Goal: Task Accomplishment & Management: Manage account settings

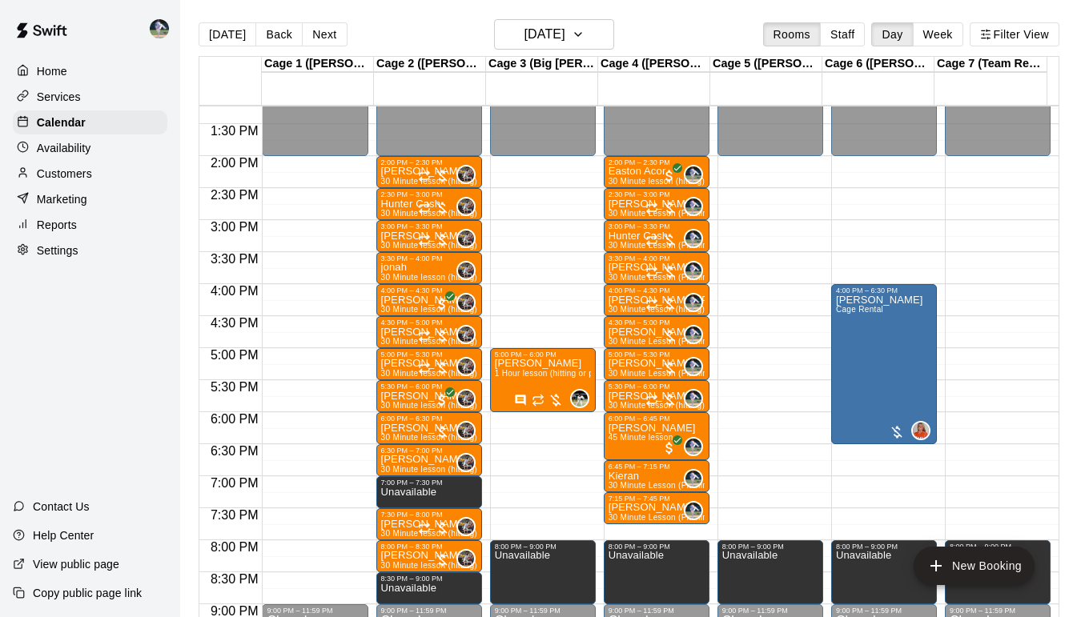
scroll to position [849, 0]
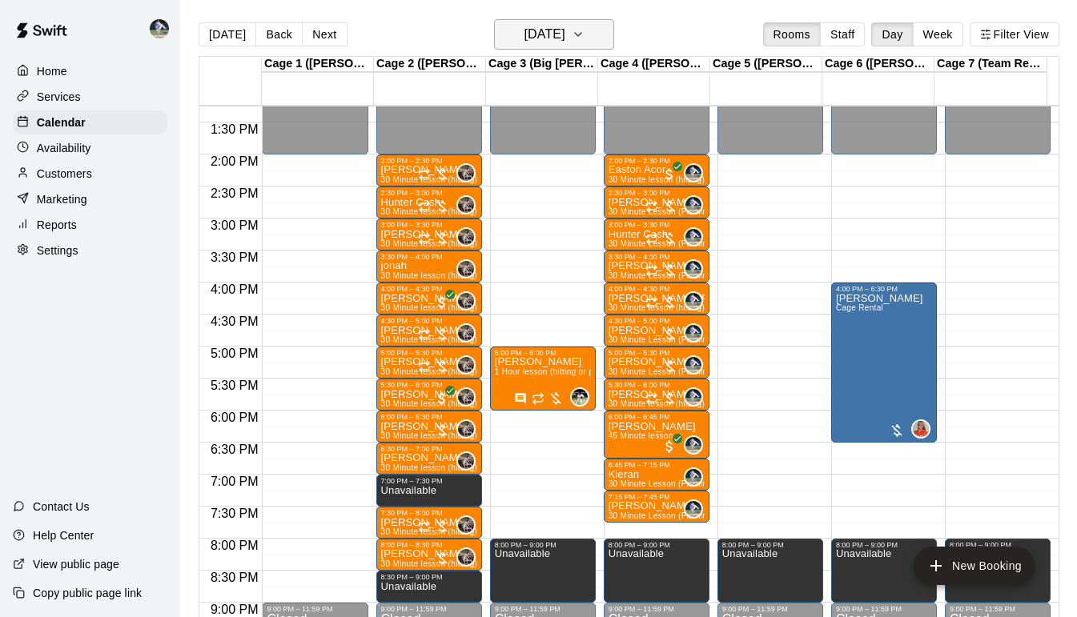
click at [564, 28] on h6 "[DATE]" at bounding box center [544, 34] width 41 height 22
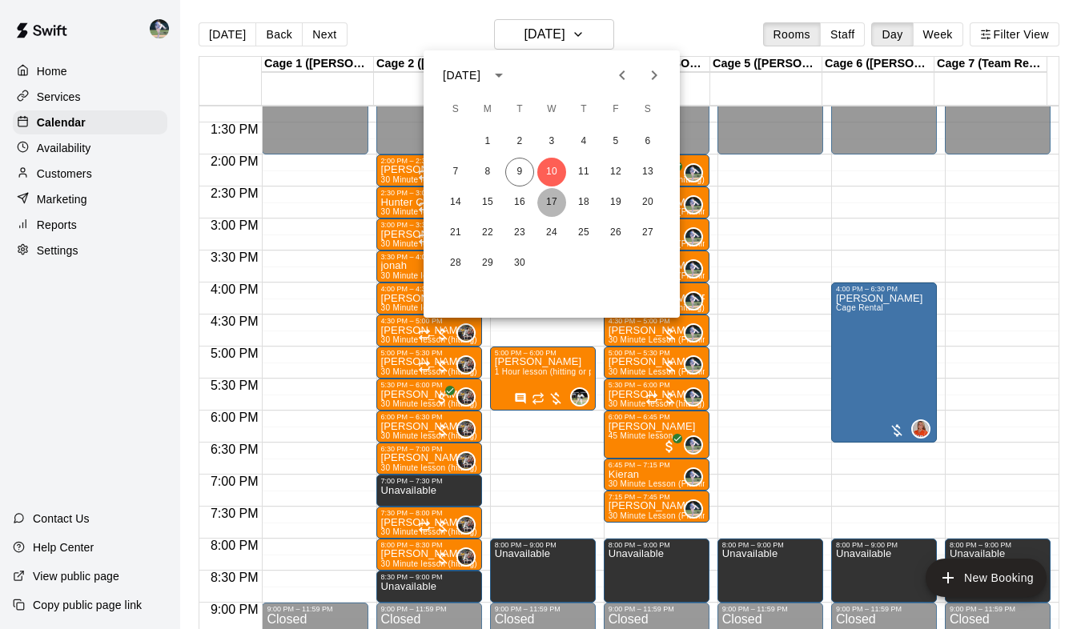
click at [554, 203] on button "17" at bounding box center [551, 202] width 29 height 29
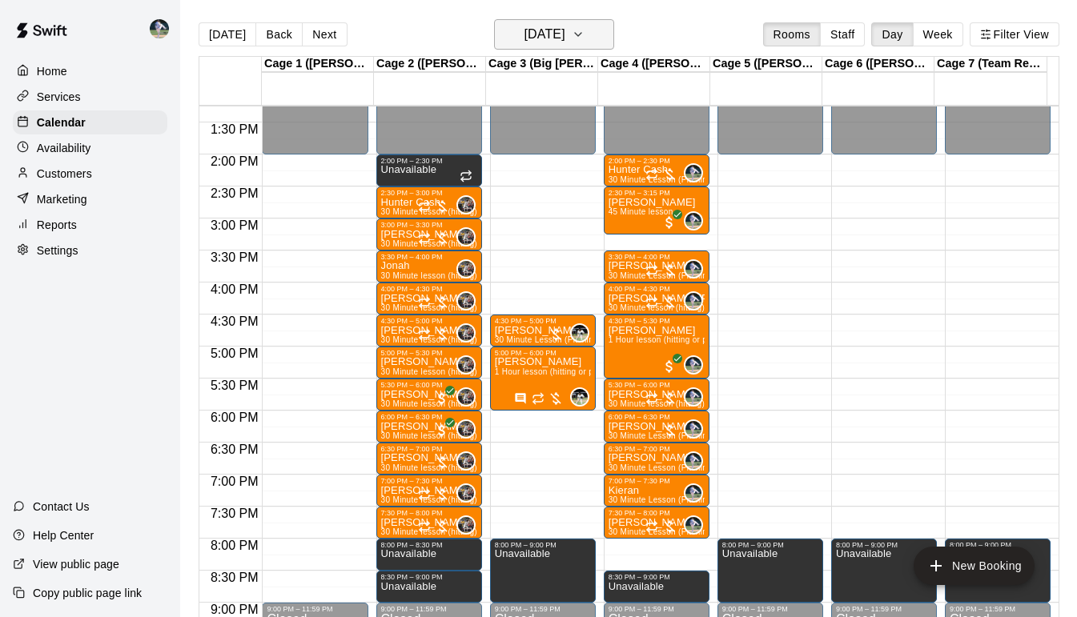
click at [607, 44] on button "[DATE]" at bounding box center [554, 34] width 120 height 30
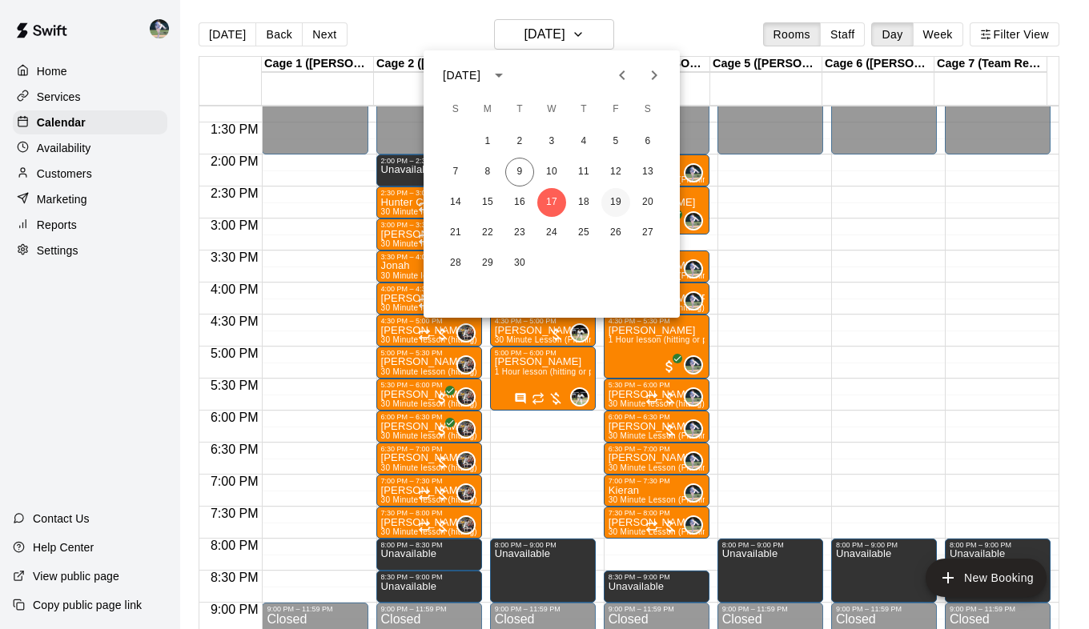
drag, startPoint x: 616, startPoint y: 206, endPoint x: 614, endPoint y: 196, distance: 9.7
click at [614, 196] on button "19" at bounding box center [615, 202] width 29 height 29
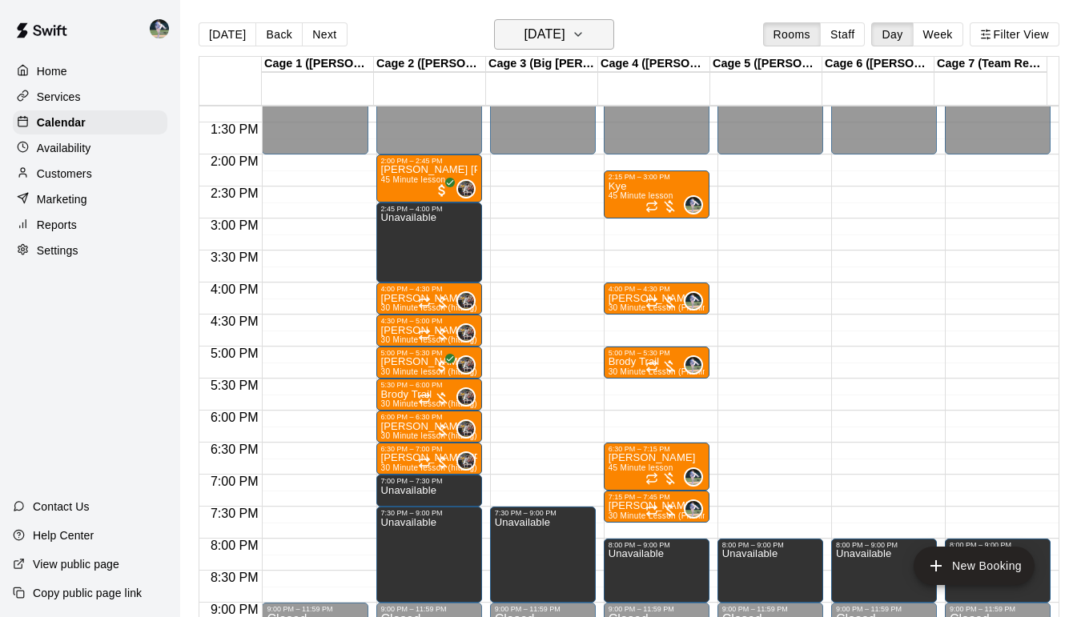
click at [564, 34] on h6 "[DATE]" at bounding box center [544, 34] width 41 height 22
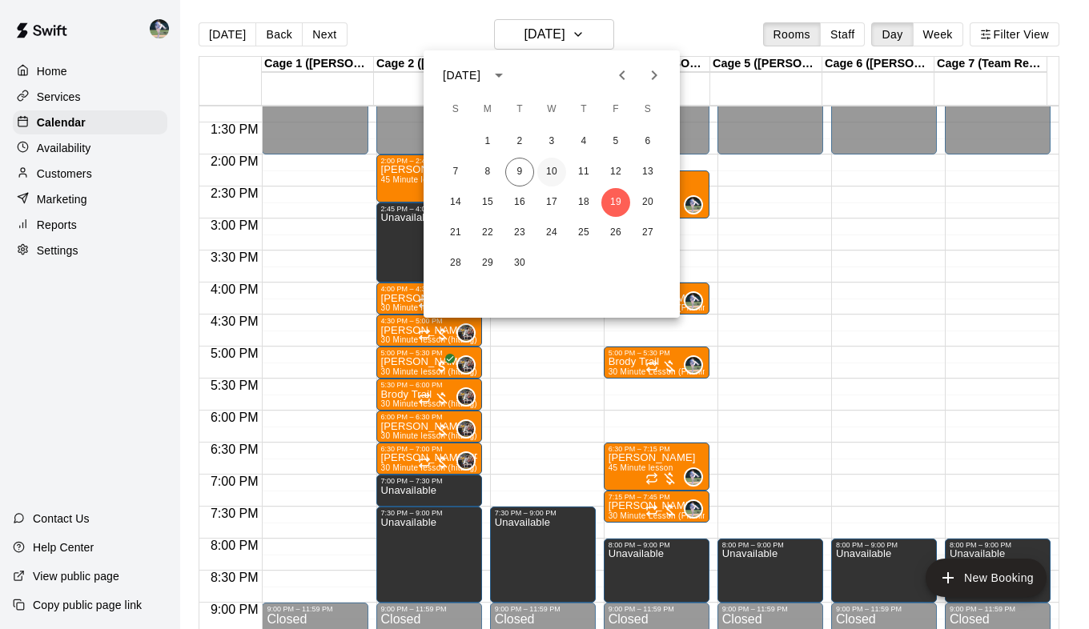
click at [552, 170] on button "10" at bounding box center [551, 172] width 29 height 29
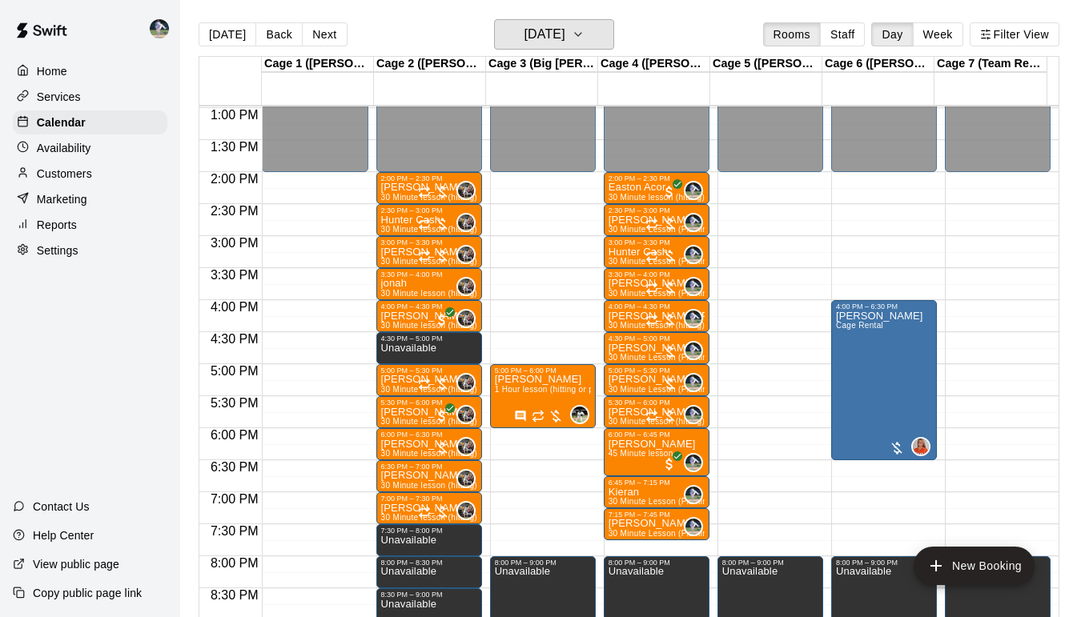
scroll to position [829, 0]
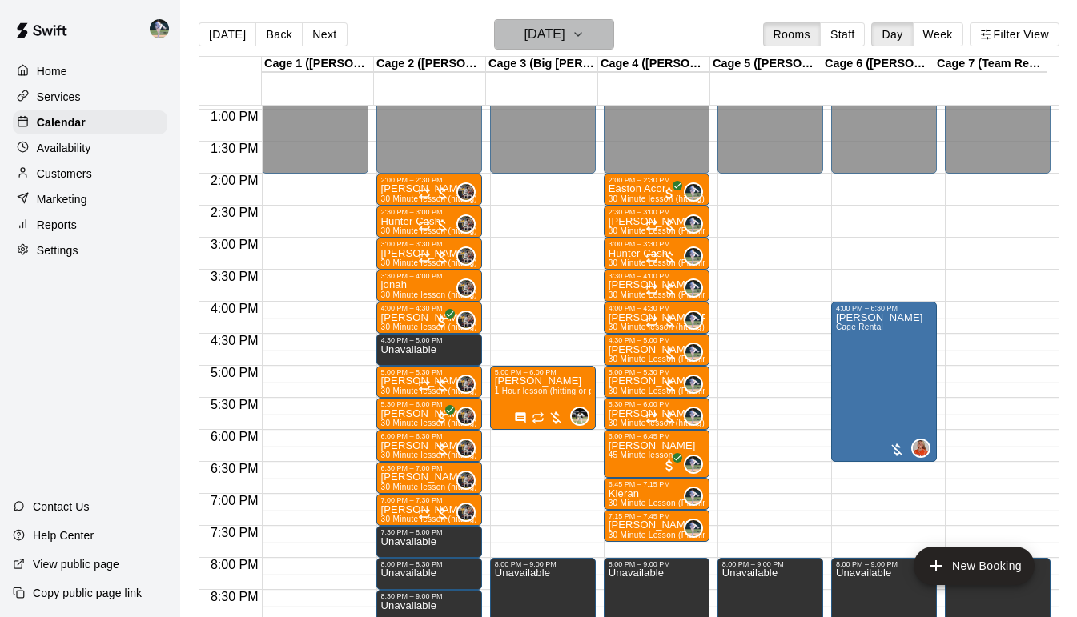
click at [584, 35] on icon "button" at bounding box center [578, 34] width 13 height 19
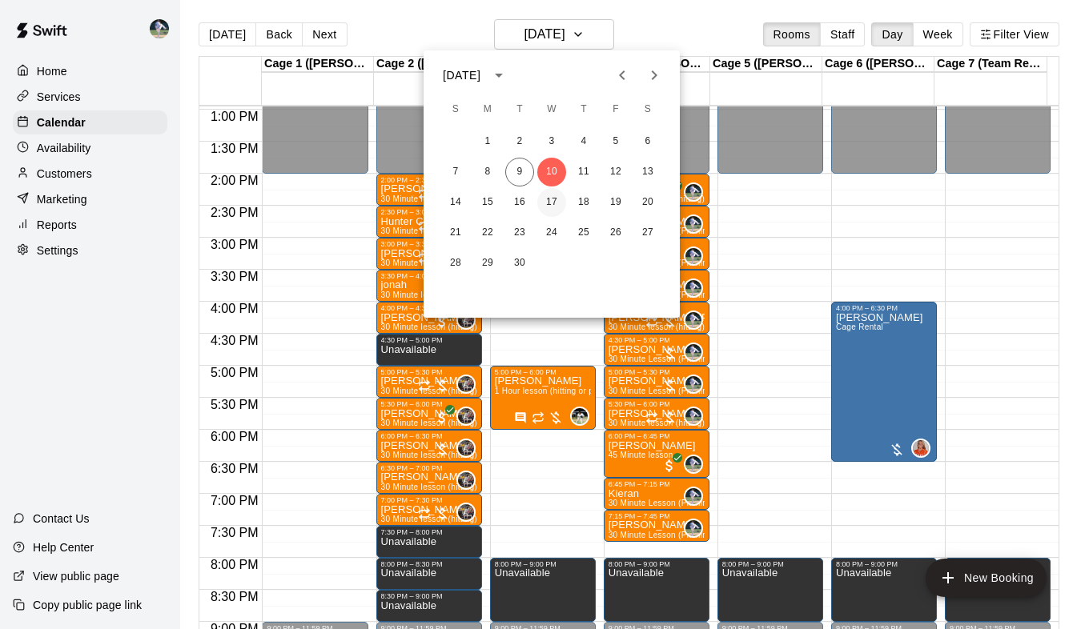
click at [559, 208] on button "17" at bounding box center [551, 202] width 29 height 29
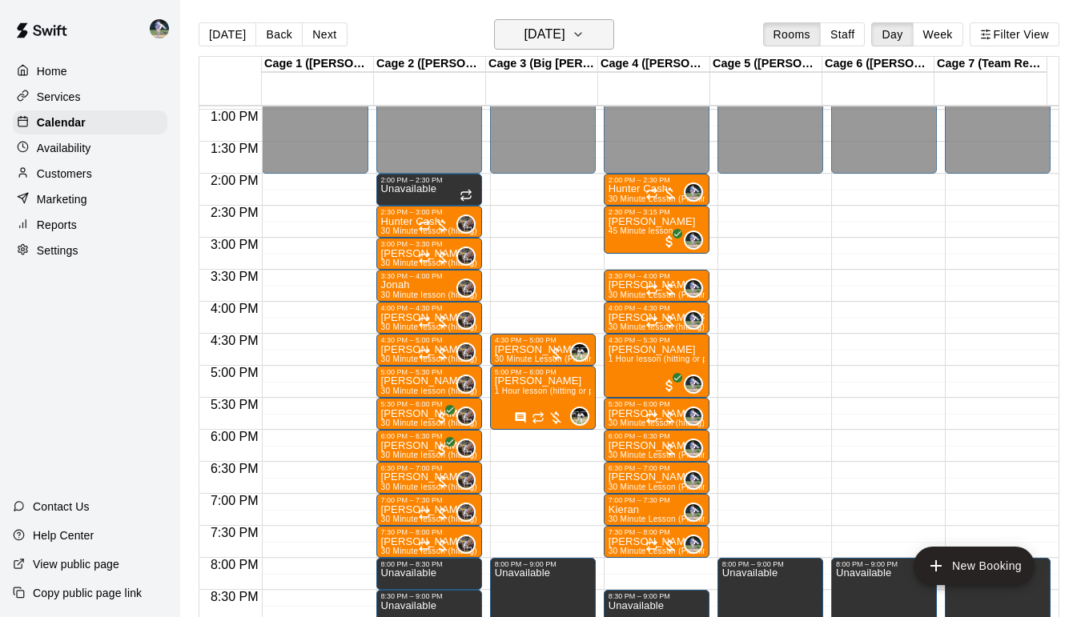
click at [581, 34] on icon "button" at bounding box center [578, 34] width 6 height 3
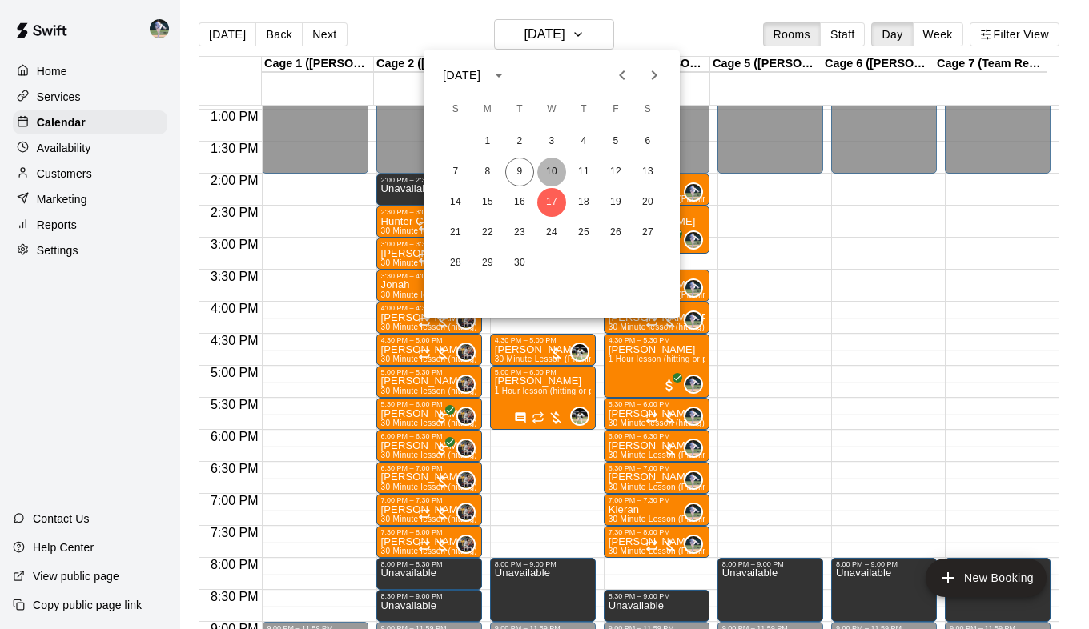
click at [551, 175] on button "10" at bounding box center [551, 172] width 29 height 29
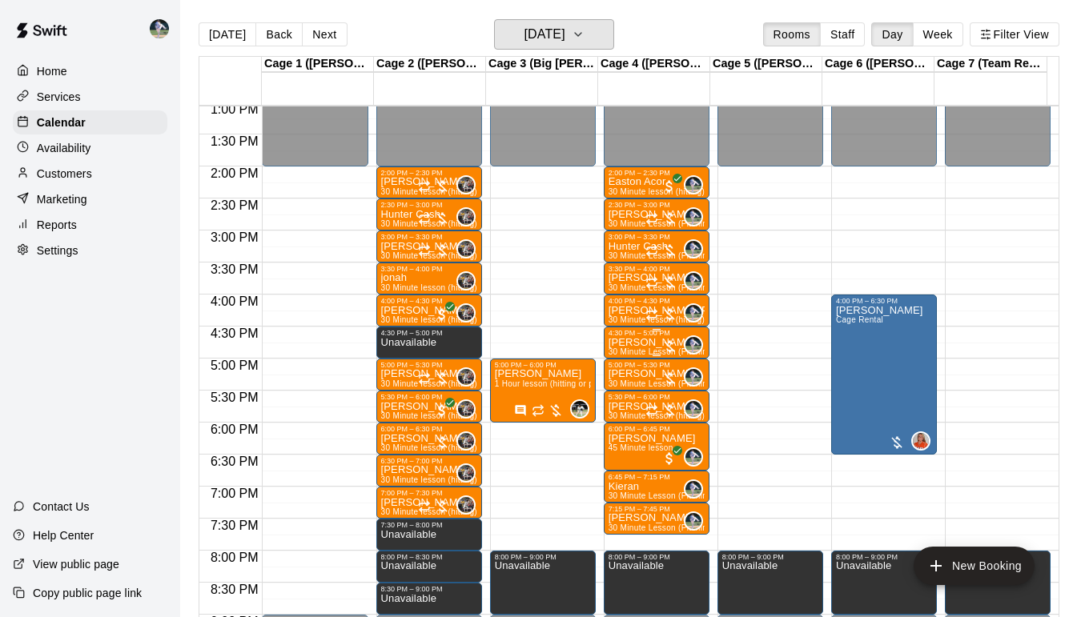
scroll to position [837, 0]
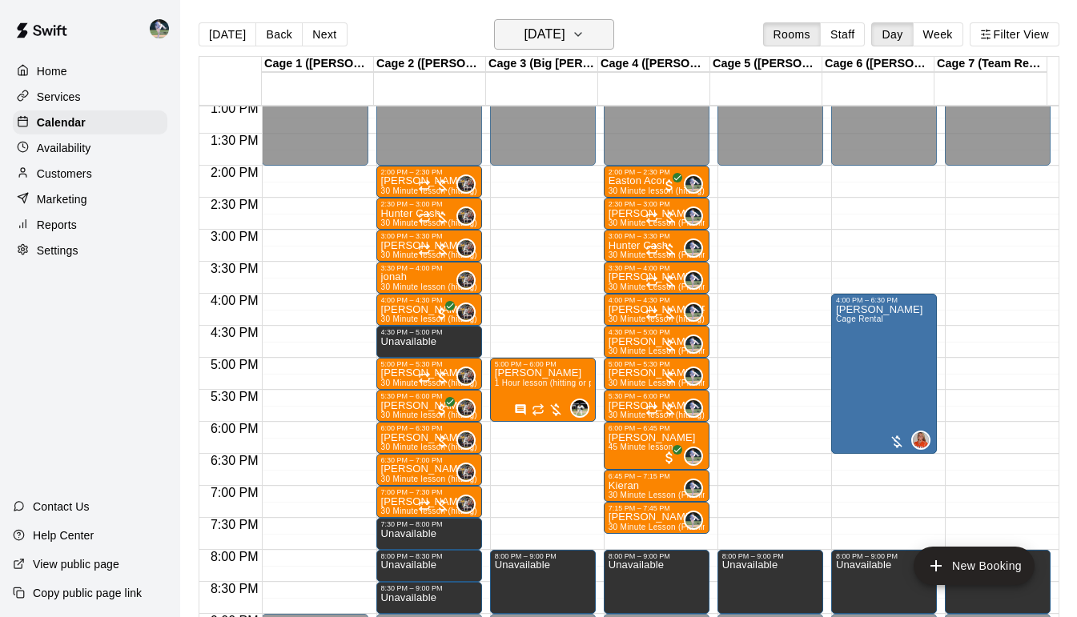
click at [584, 38] on icon "button" at bounding box center [578, 34] width 13 height 19
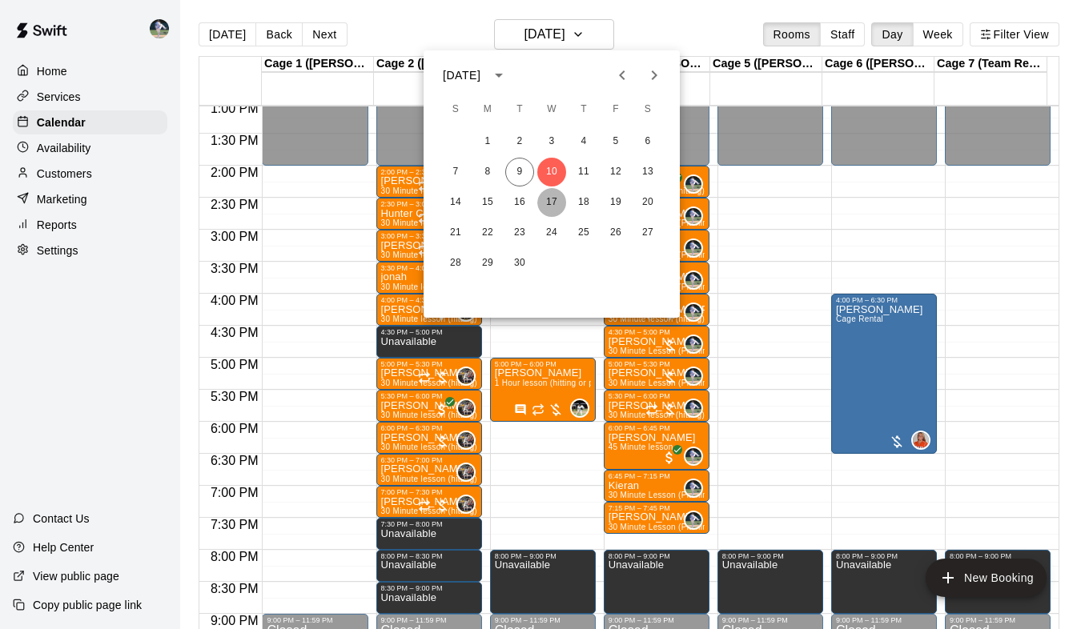
click at [550, 202] on button "17" at bounding box center [551, 202] width 29 height 29
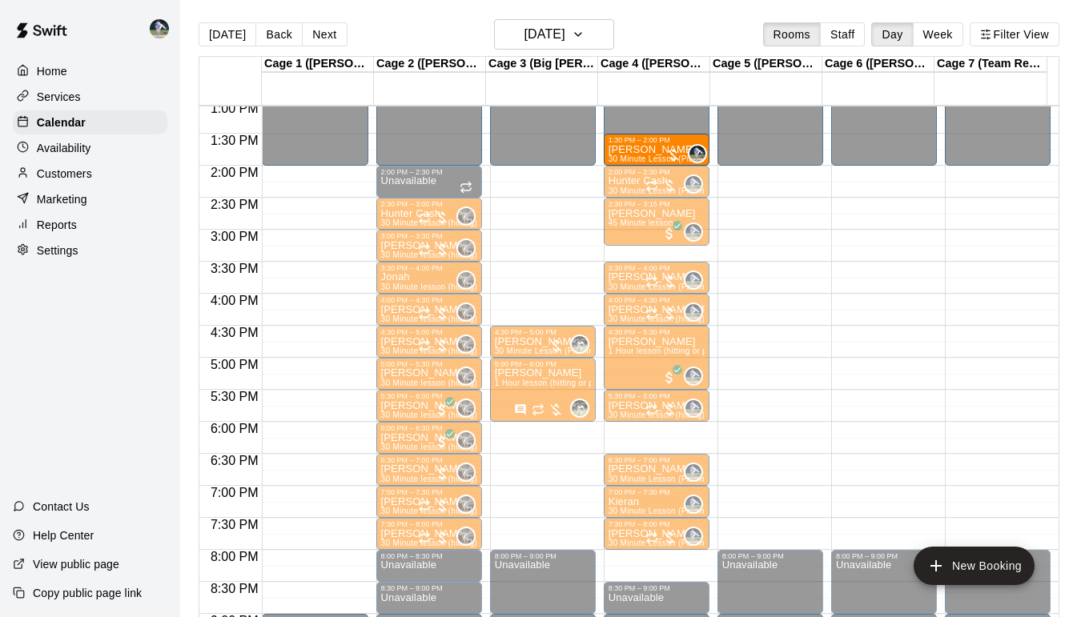
drag, startPoint x: 619, startPoint y: 438, endPoint x: 620, endPoint y: 155, distance: 283.4
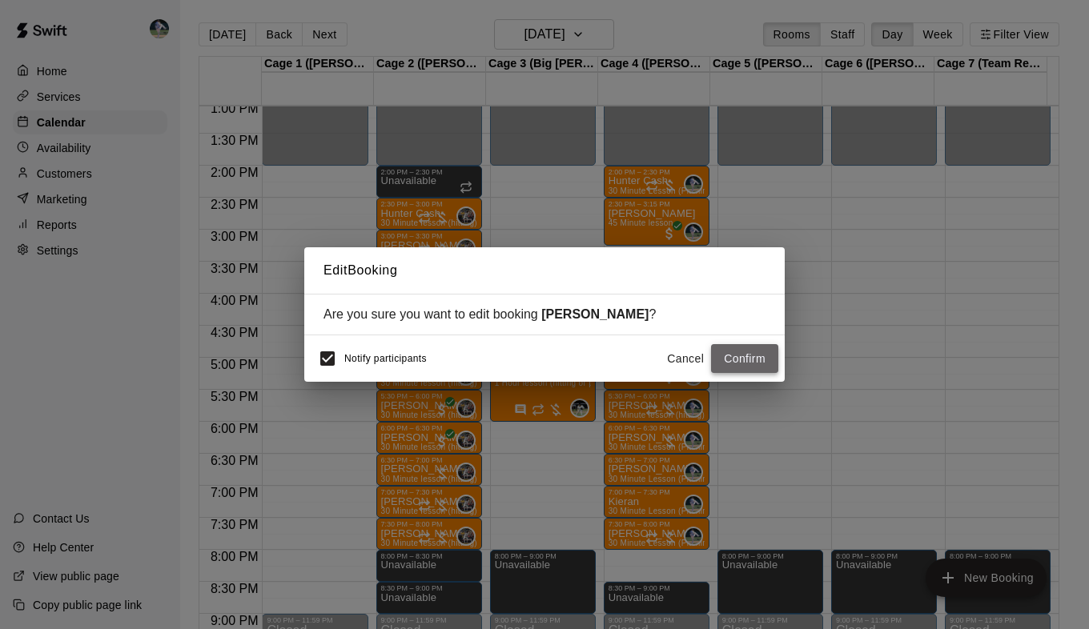
click at [726, 355] on button "Confirm" at bounding box center [744, 359] width 67 height 30
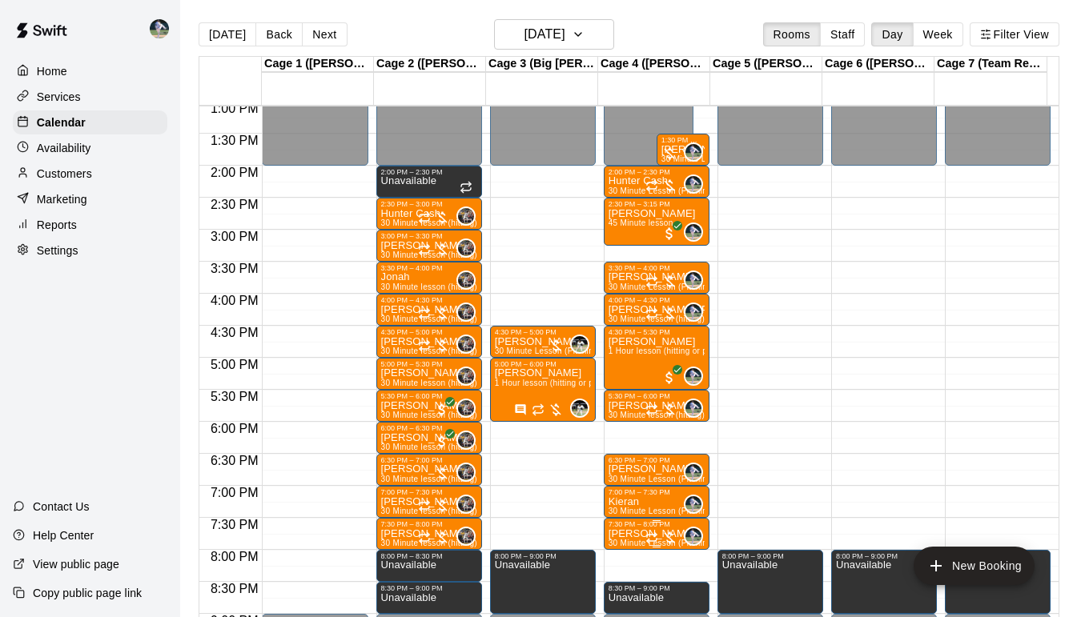
click at [631, 534] on p "[PERSON_NAME]" at bounding box center [656, 534] width 96 height 0
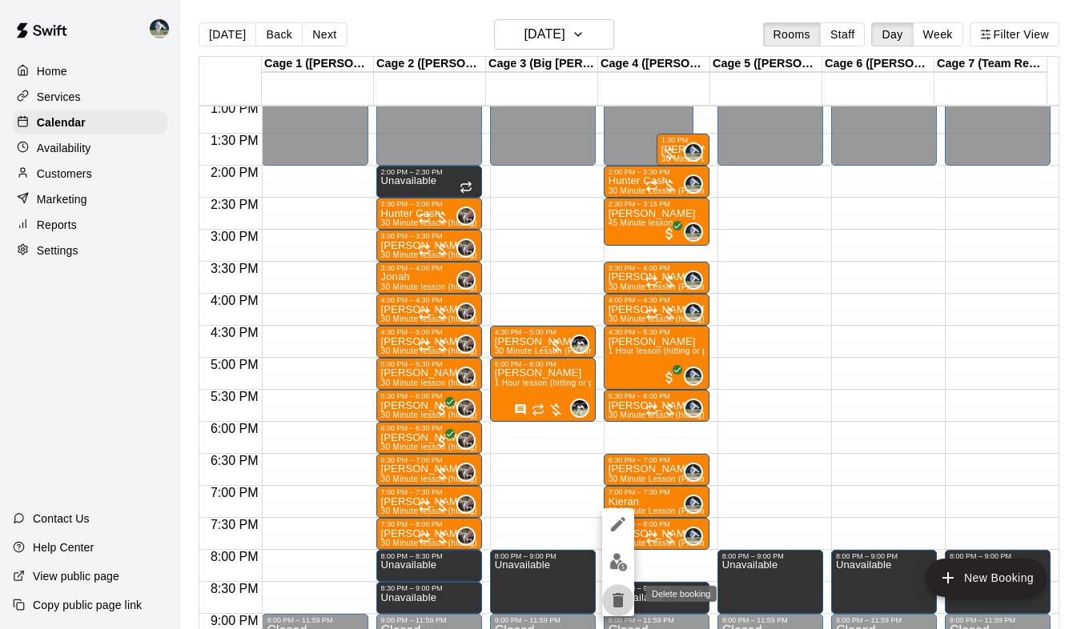
click at [616, 599] on icon "delete" at bounding box center [617, 600] width 11 height 14
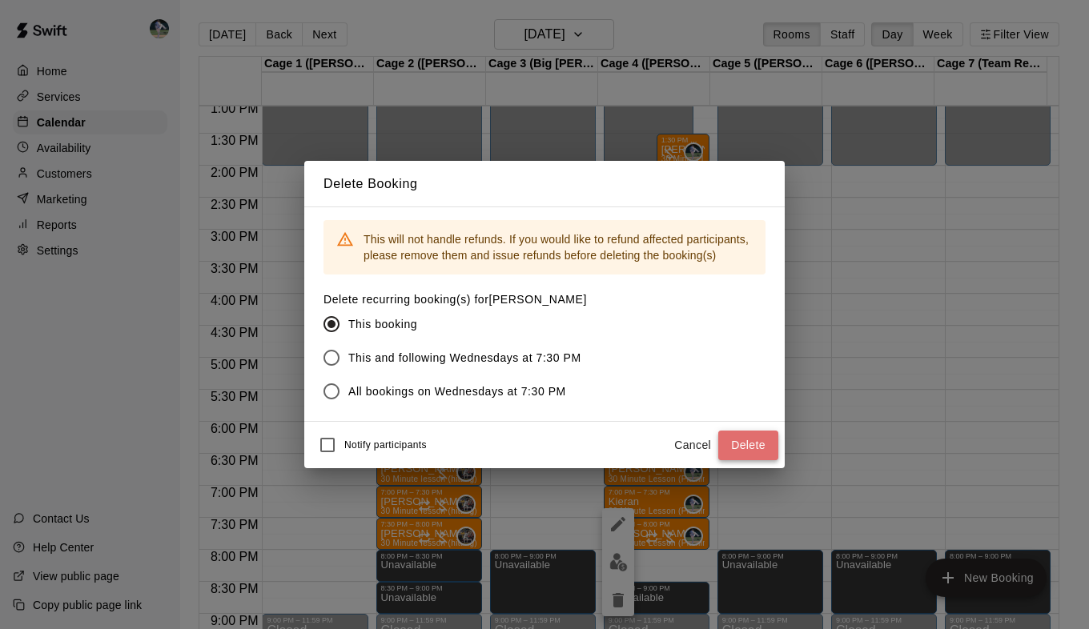
click at [744, 445] on button "Delete" at bounding box center [748, 446] width 60 height 30
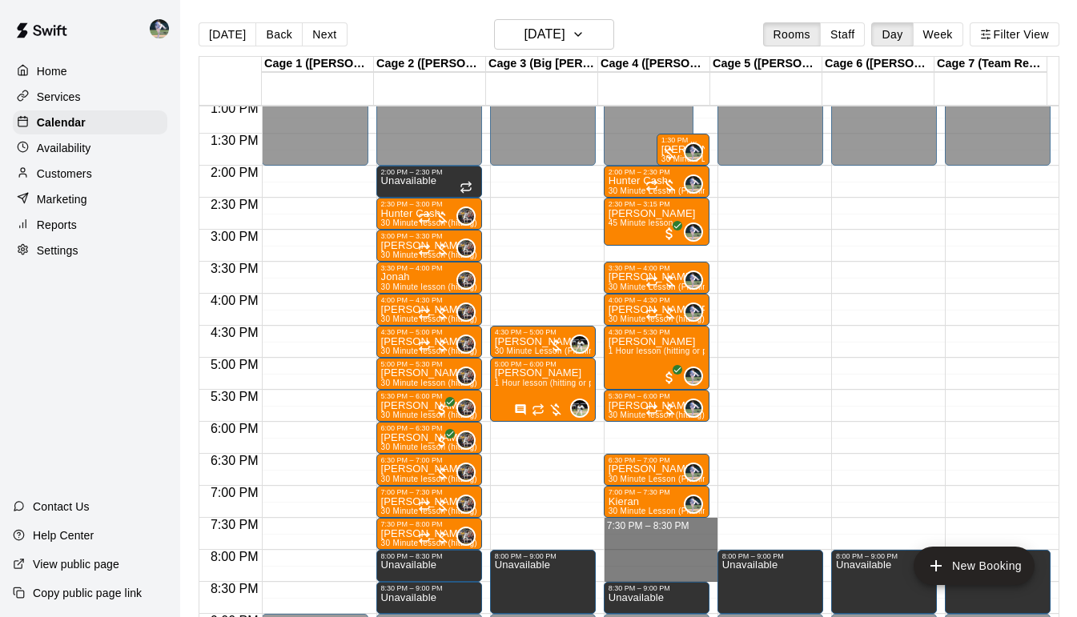
drag, startPoint x: 640, startPoint y: 521, endPoint x: 645, endPoint y: 571, distance: 49.9
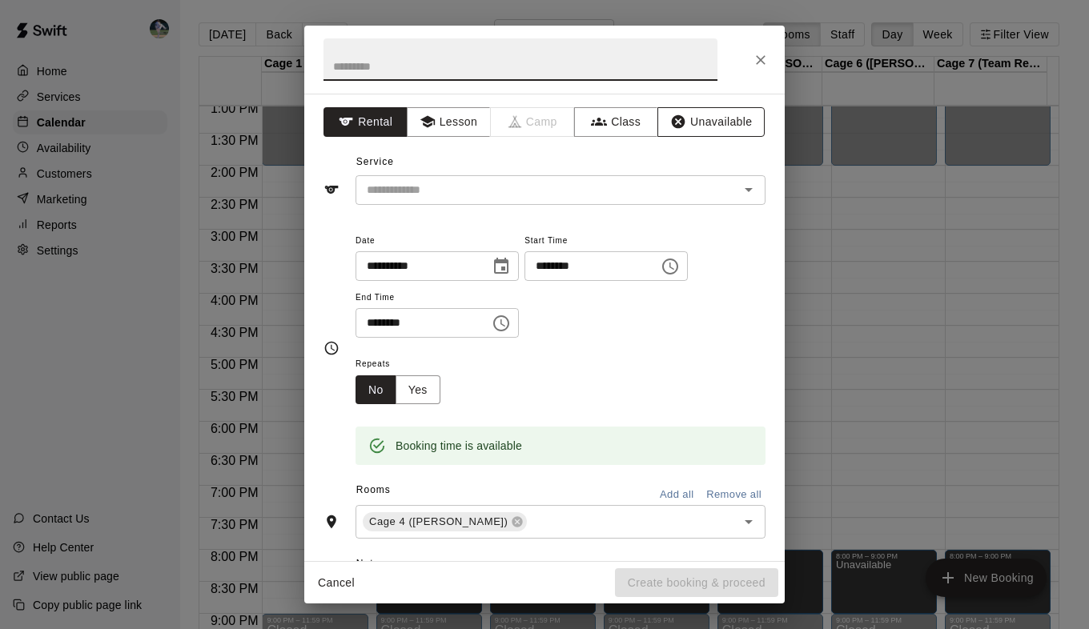
click at [676, 127] on button "Unavailable" at bounding box center [710, 122] width 107 height 30
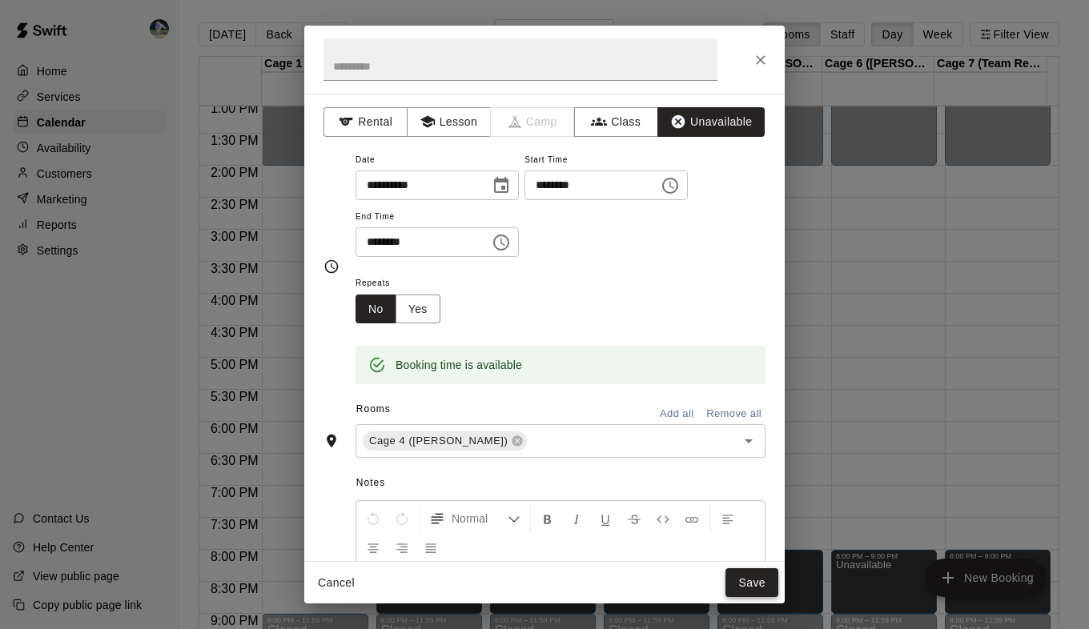
click at [752, 579] on button "Save" at bounding box center [751, 583] width 53 height 30
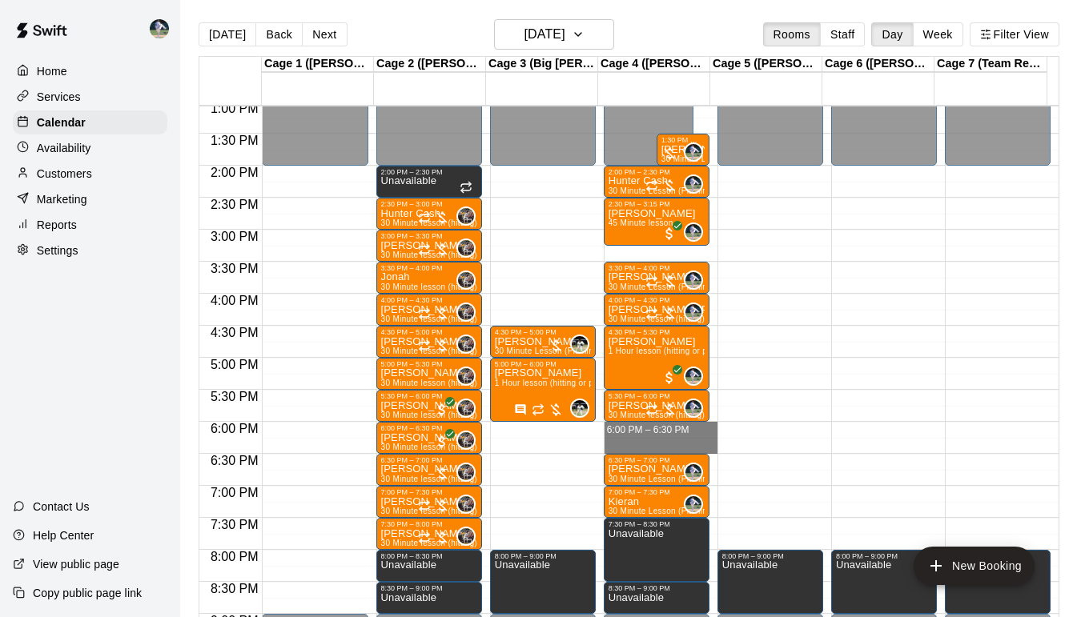
drag, startPoint x: 637, startPoint y: 425, endPoint x: 634, endPoint y: 448, distance: 23.4
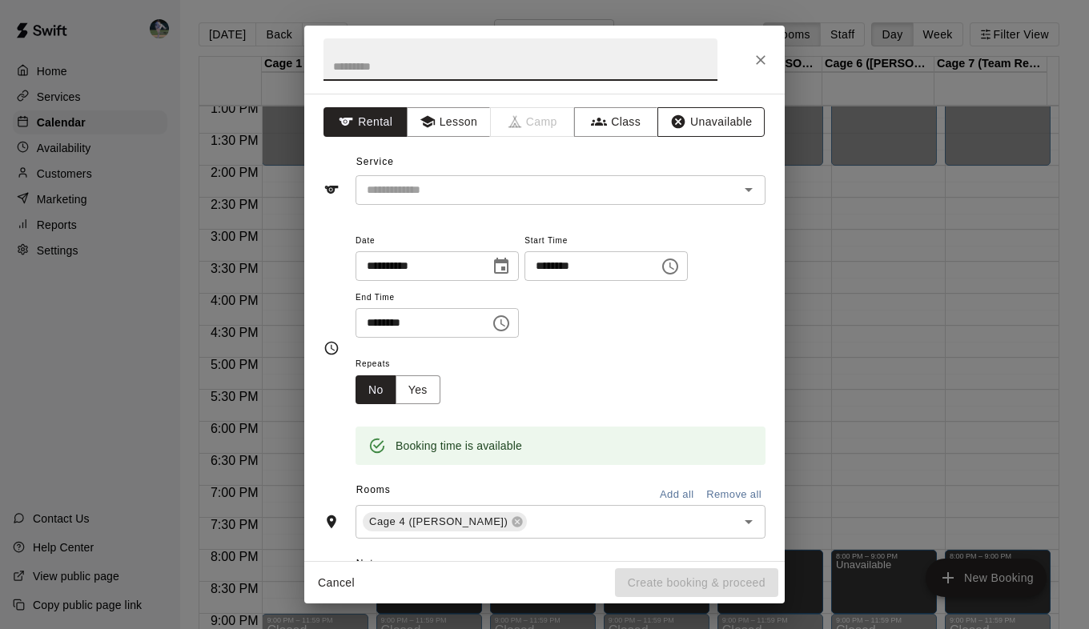
click at [672, 117] on icon "button" at bounding box center [679, 122] width 14 height 14
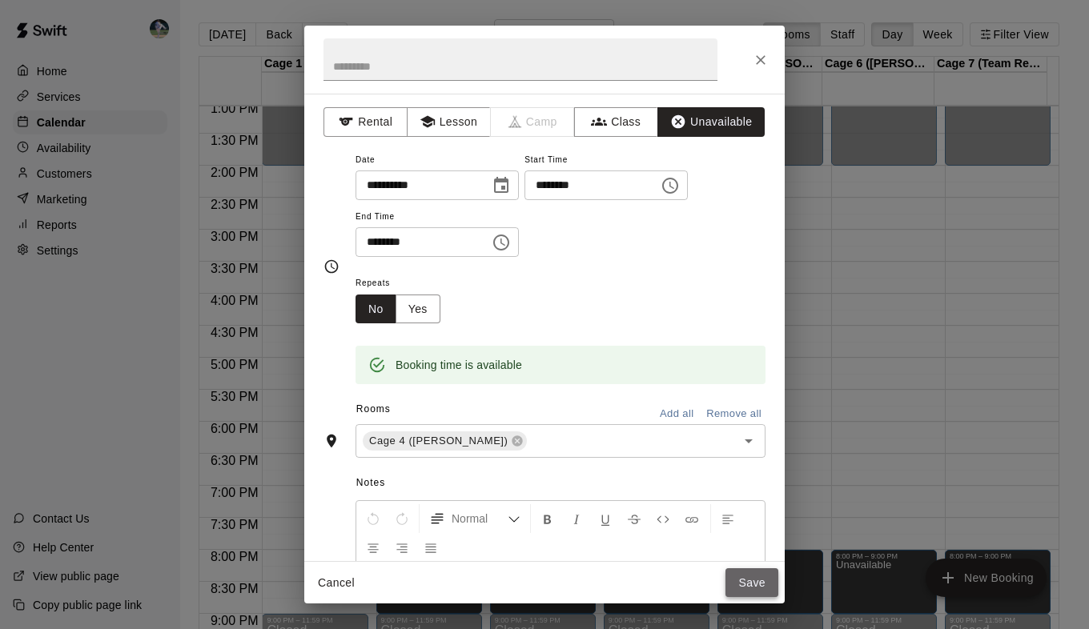
click at [750, 578] on button "Save" at bounding box center [751, 583] width 53 height 30
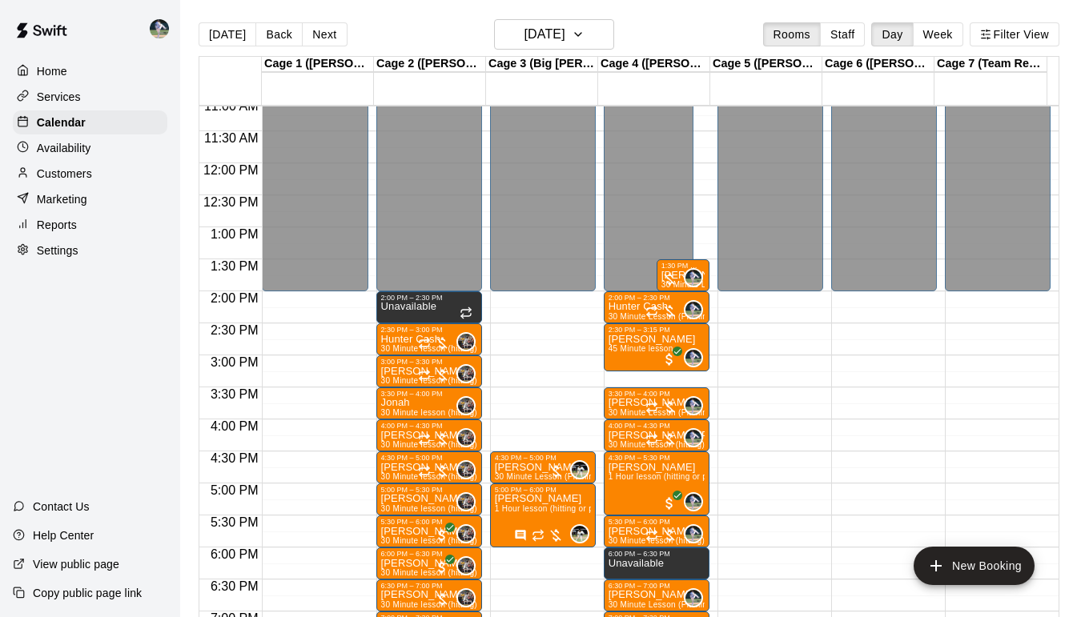
scroll to position [711, 0]
click at [614, 41] on button "[DATE]" at bounding box center [554, 34] width 120 height 30
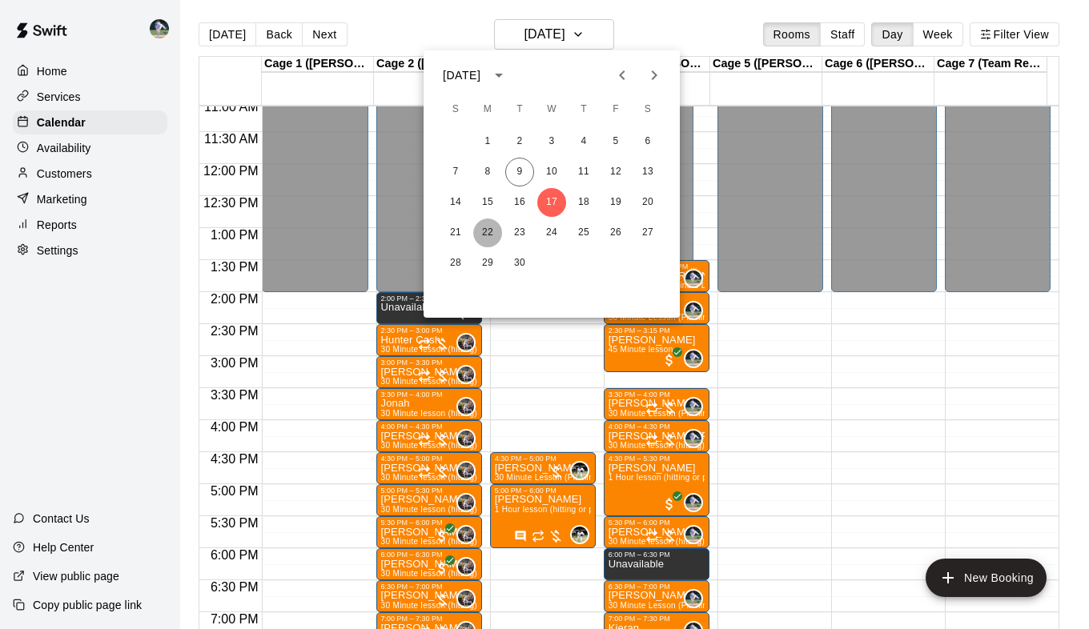
click at [491, 230] on button "22" at bounding box center [487, 233] width 29 height 29
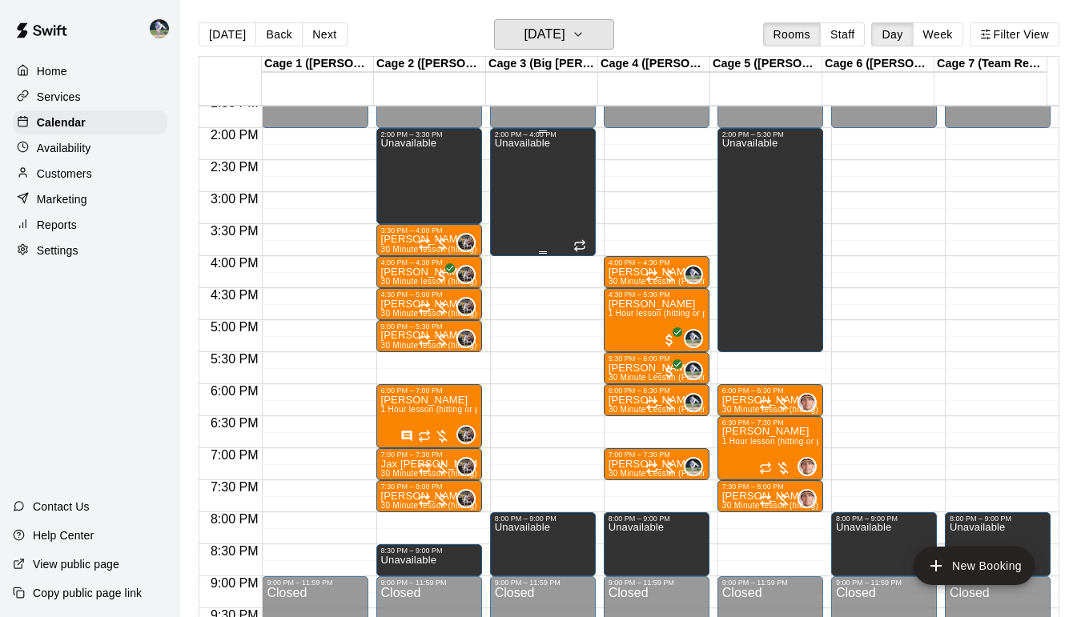
scroll to position [881, 0]
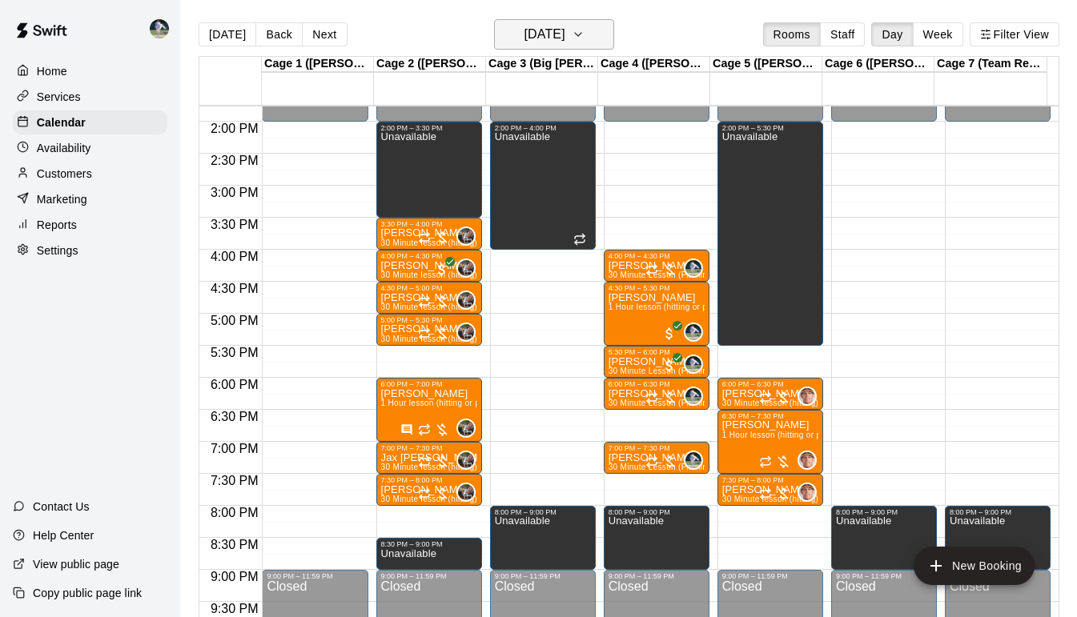
click at [584, 37] on icon "button" at bounding box center [578, 34] width 13 height 19
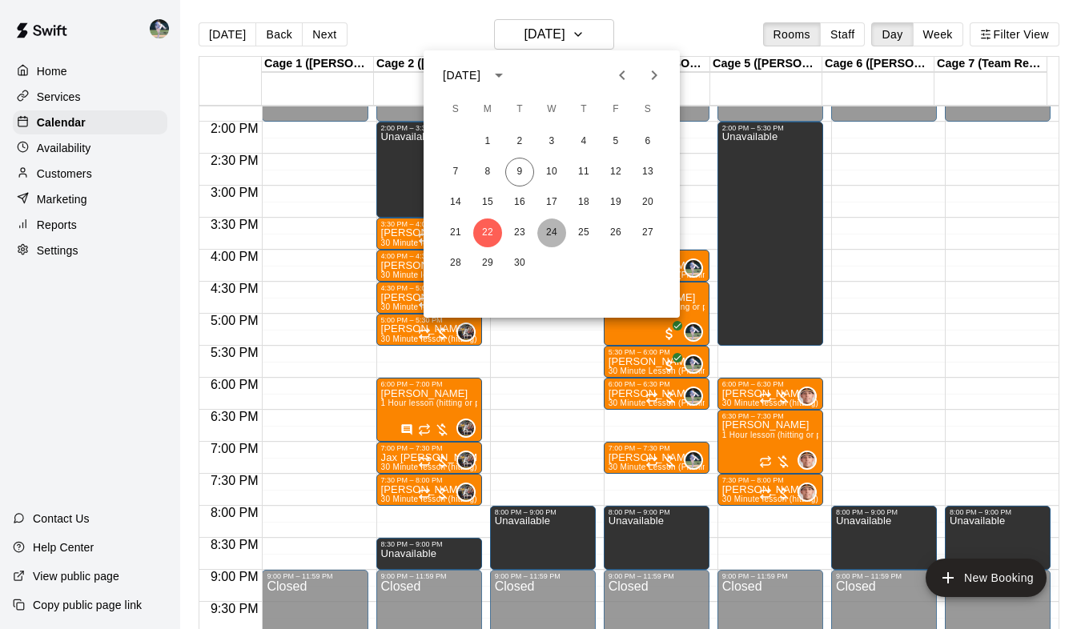
click at [553, 231] on button "24" at bounding box center [551, 233] width 29 height 29
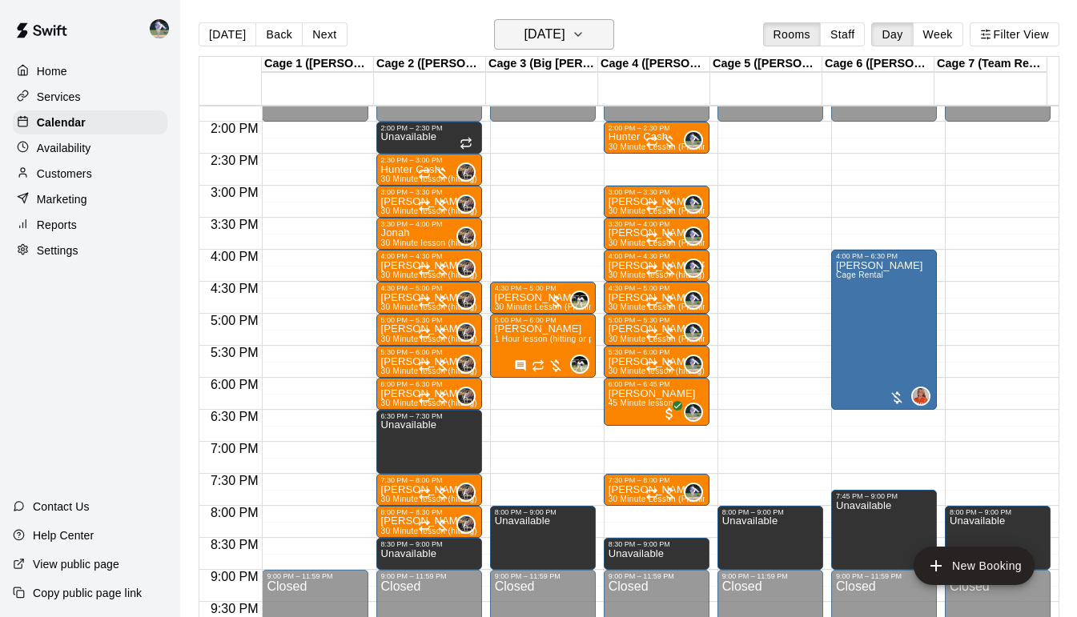
click at [584, 33] on icon "button" at bounding box center [578, 34] width 13 height 19
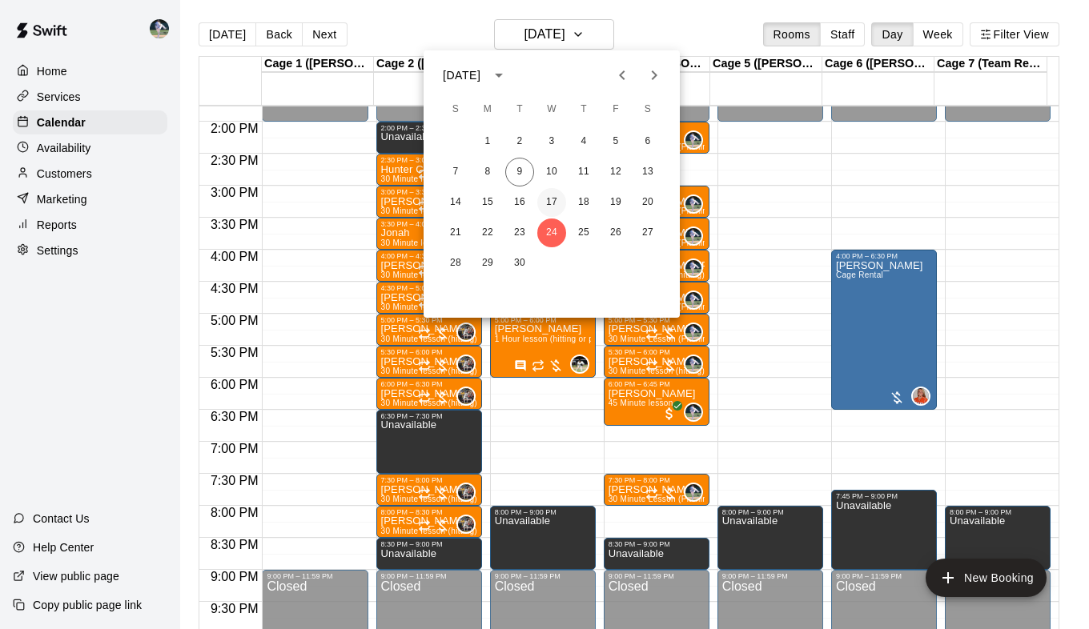
click at [554, 197] on button "17" at bounding box center [551, 202] width 29 height 29
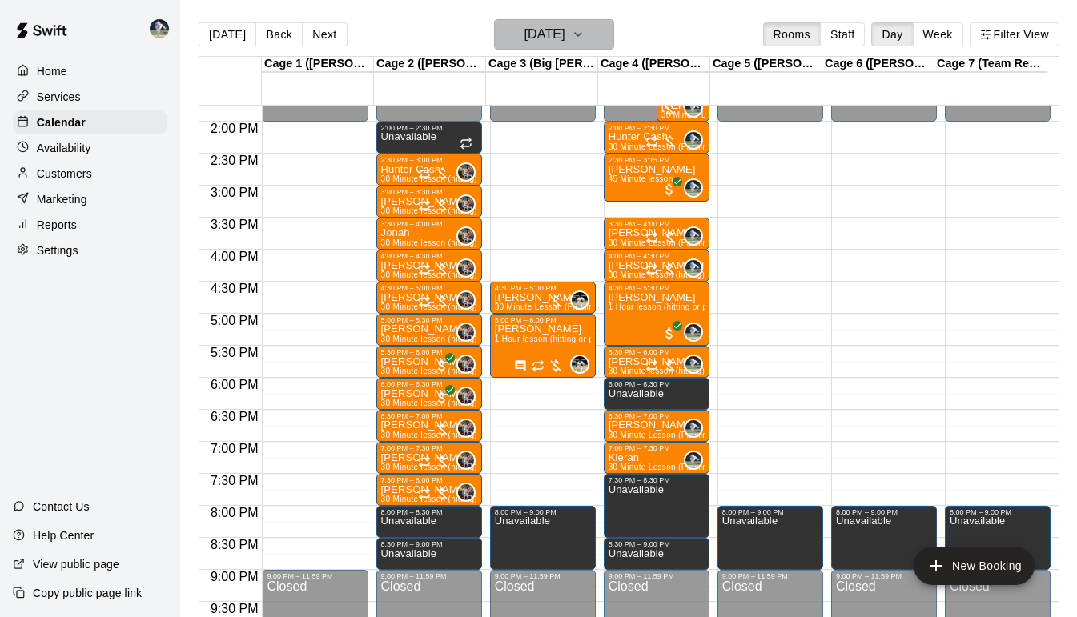
click at [584, 31] on icon "button" at bounding box center [578, 34] width 13 height 19
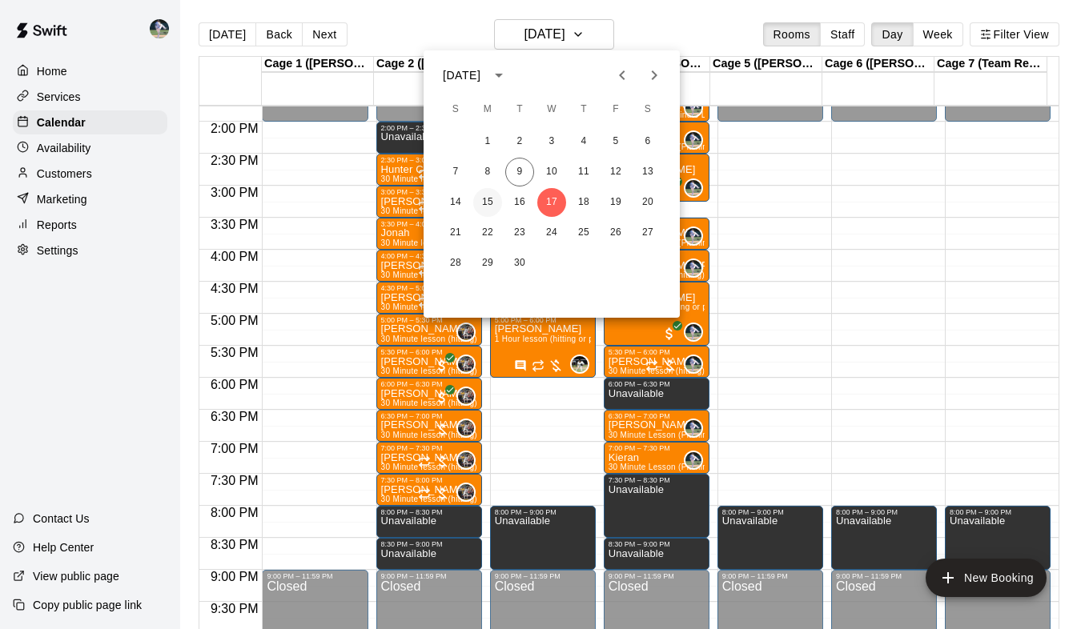
click at [492, 202] on button "15" at bounding box center [487, 202] width 29 height 29
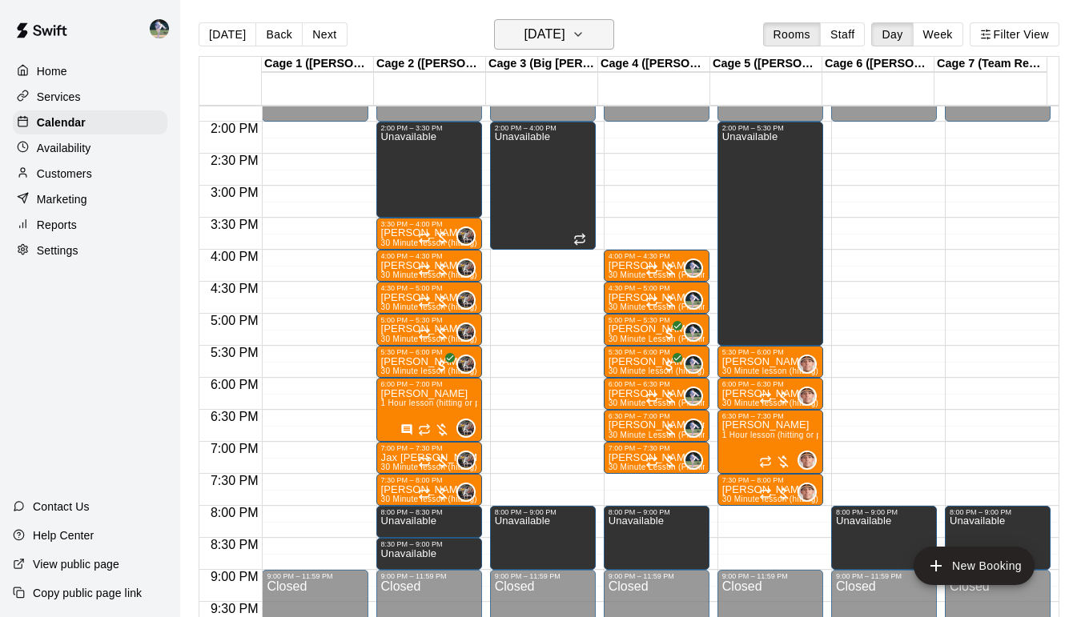
click at [584, 32] on icon "button" at bounding box center [578, 34] width 13 height 19
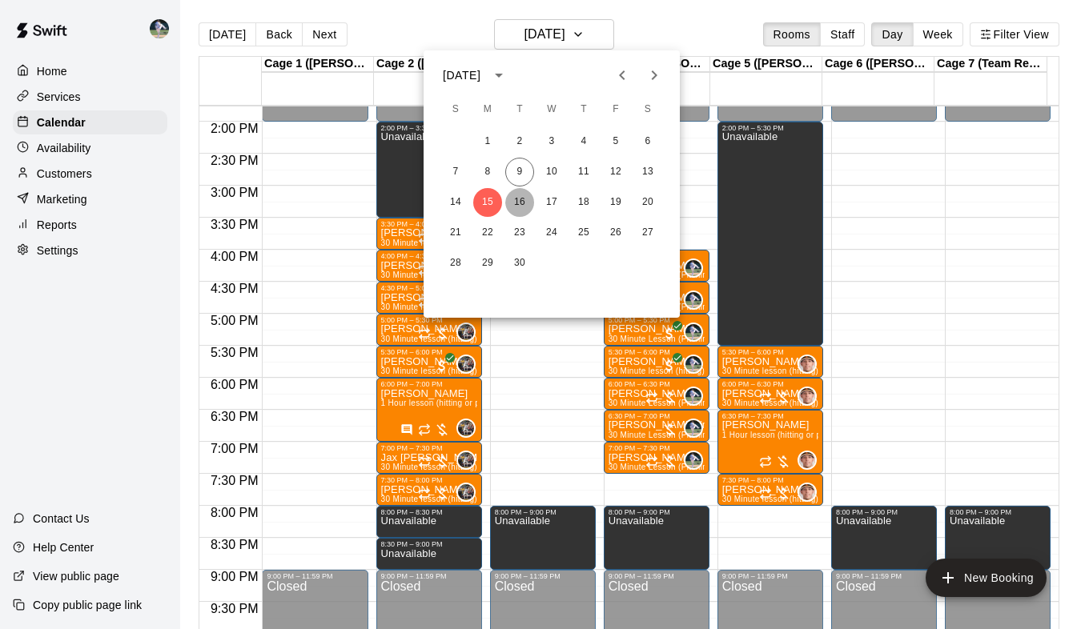
click at [512, 206] on button "16" at bounding box center [519, 202] width 29 height 29
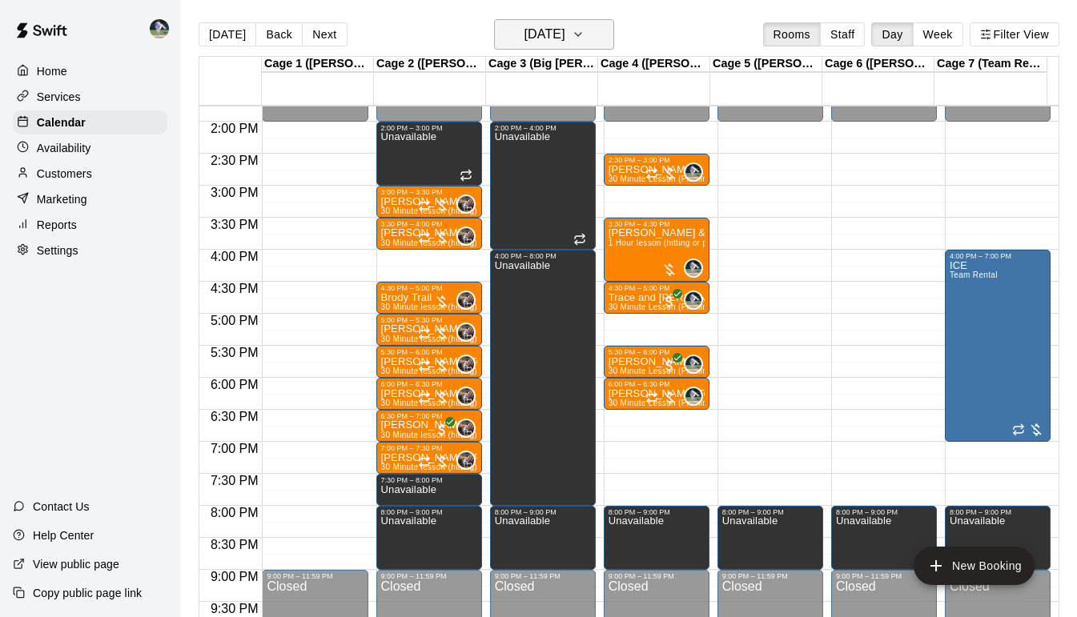
click at [564, 42] on h6 "[DATE]" at bounding box center [544, 34] width 41 height 22
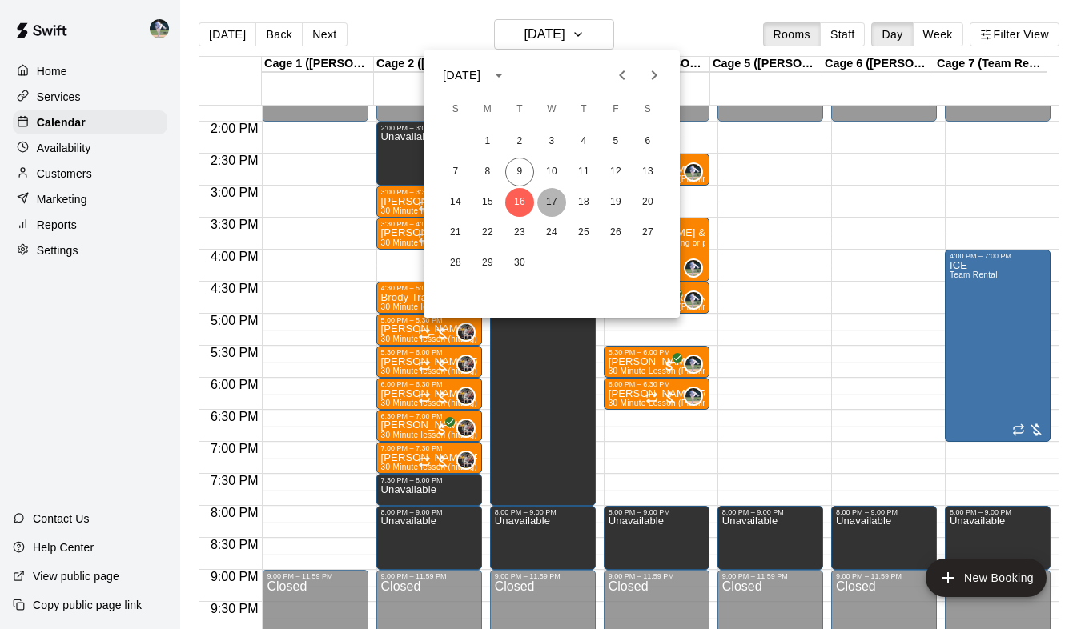
click at [556, 200] on button "17" at bounding box center [551, 202] width 29 height 29
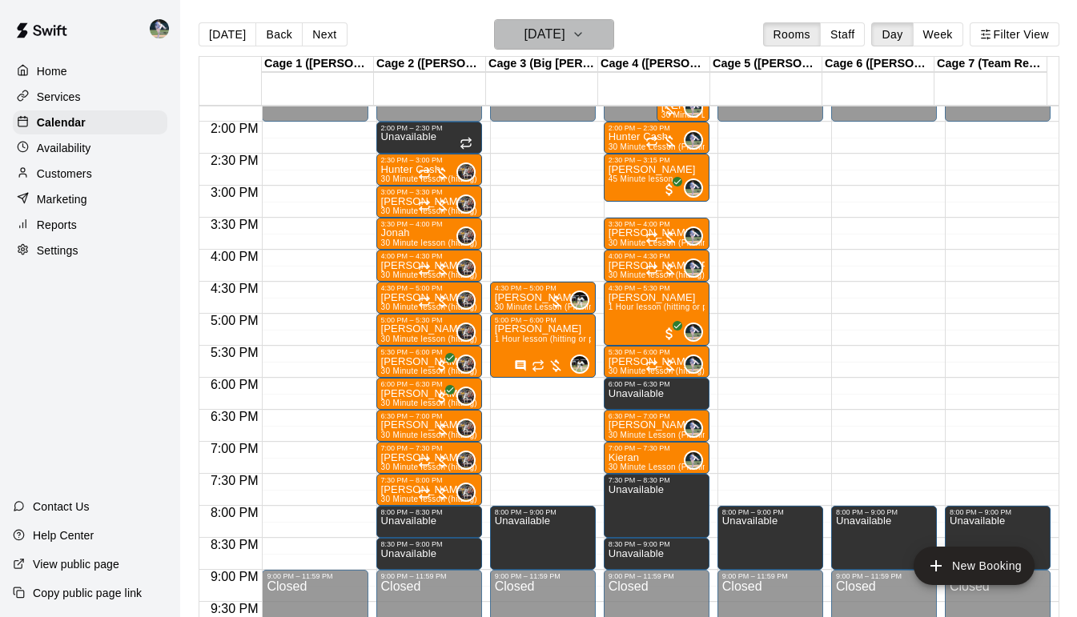
click at [610, 24] on button "[DATE]" at bounding box center [554, 34] width 120 height 30
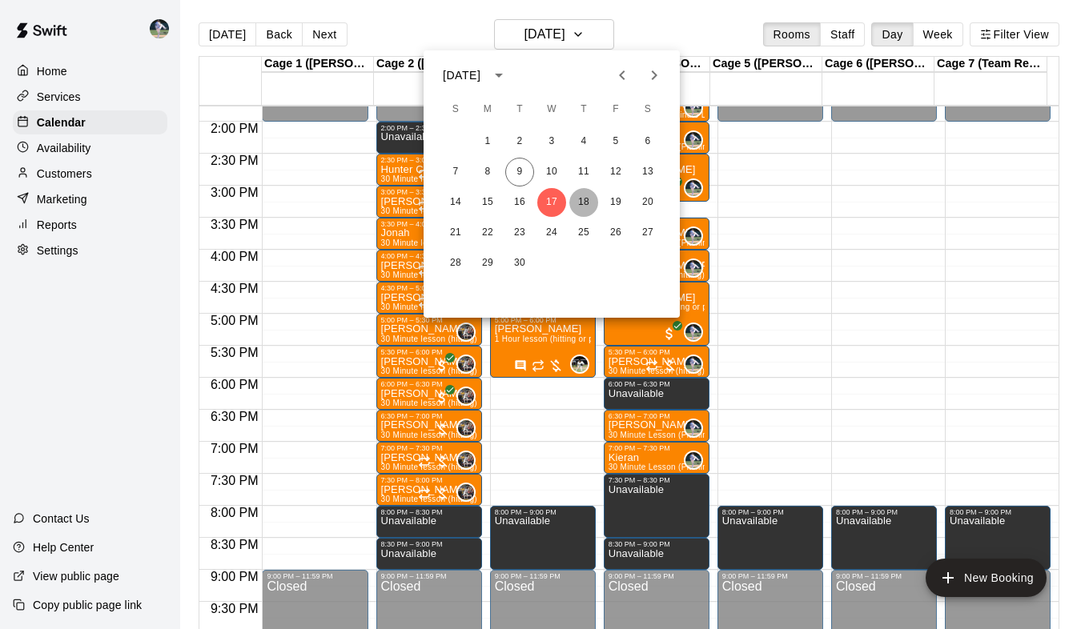
click at [578, 201] on button "18" at bounding box center [583, 202] width 29 height 29
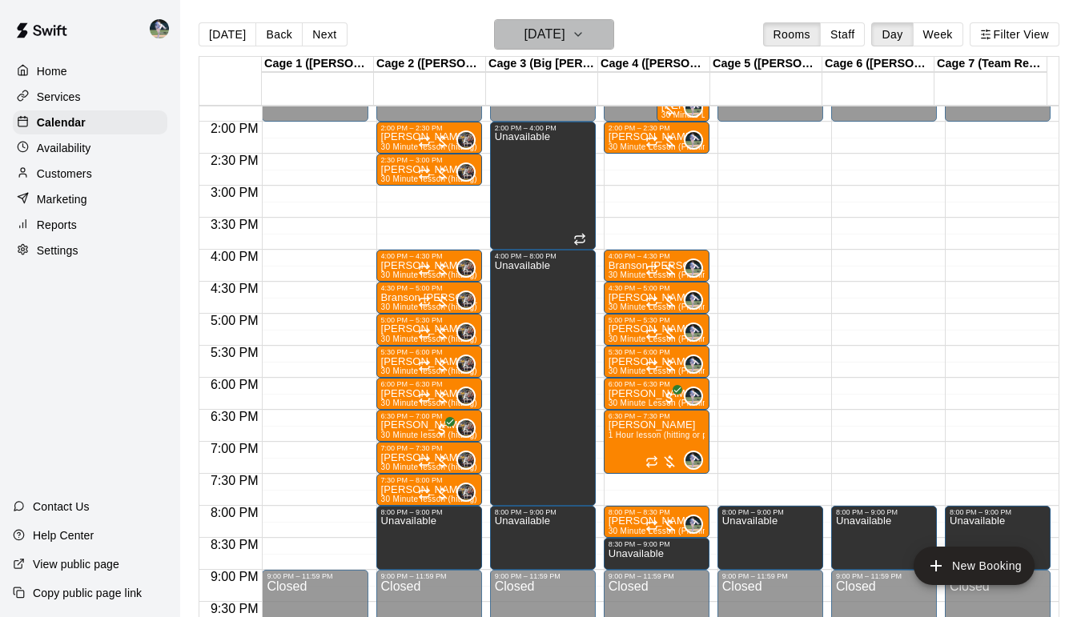
click at [612, 42] on button "[DATE]" at bounding box center [554, 34] width 120 height 30
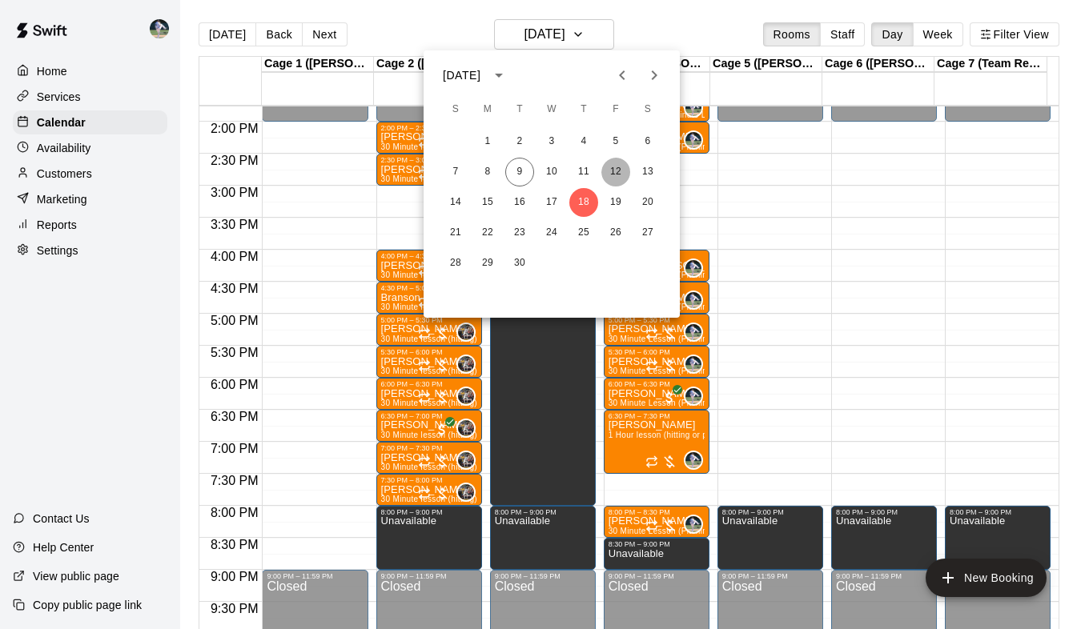
click at [614, 177] on button "12" at bounding box center [615, 172] width 29 height 29
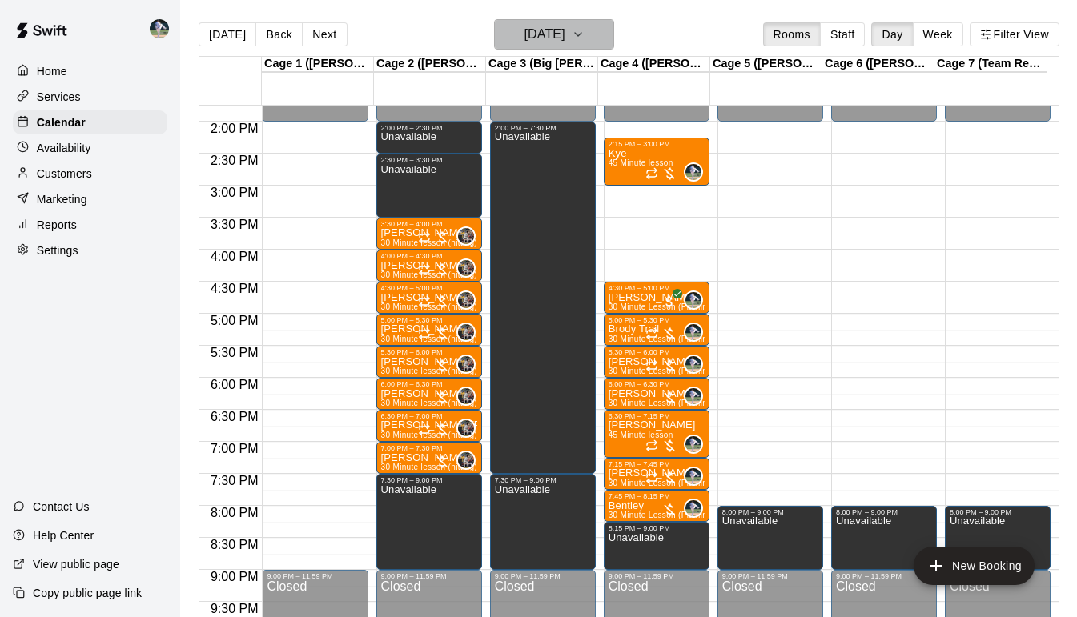
click at [603, 38] on button "[DATE]" at bounding box center [554, 34] width 120 height 30
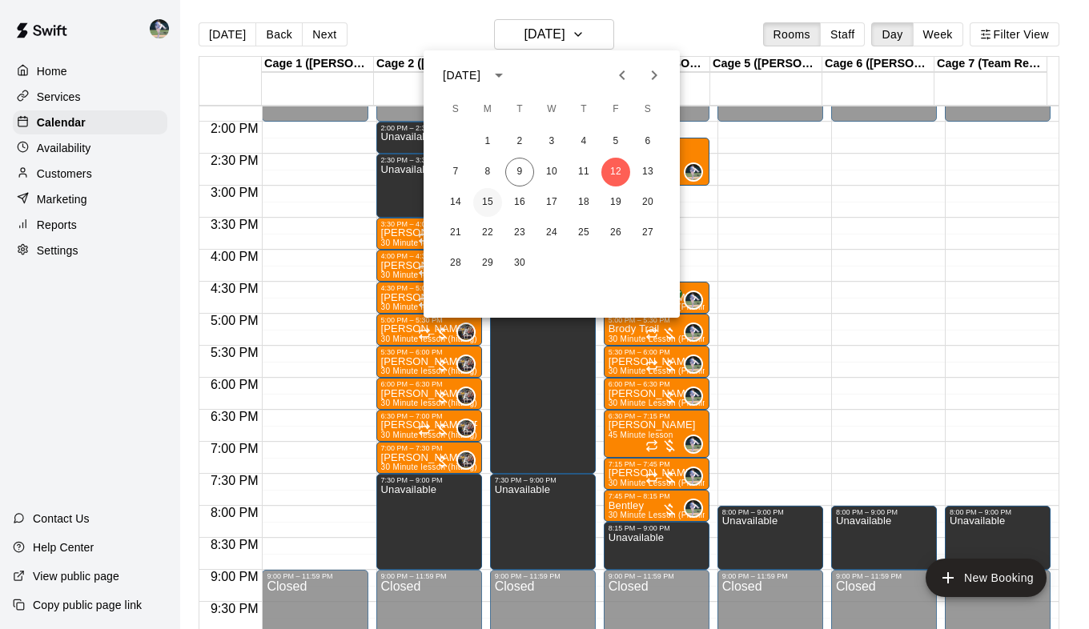
click at [489, 201] on button "15" at bounding box center [487, 202] width 29 height 29
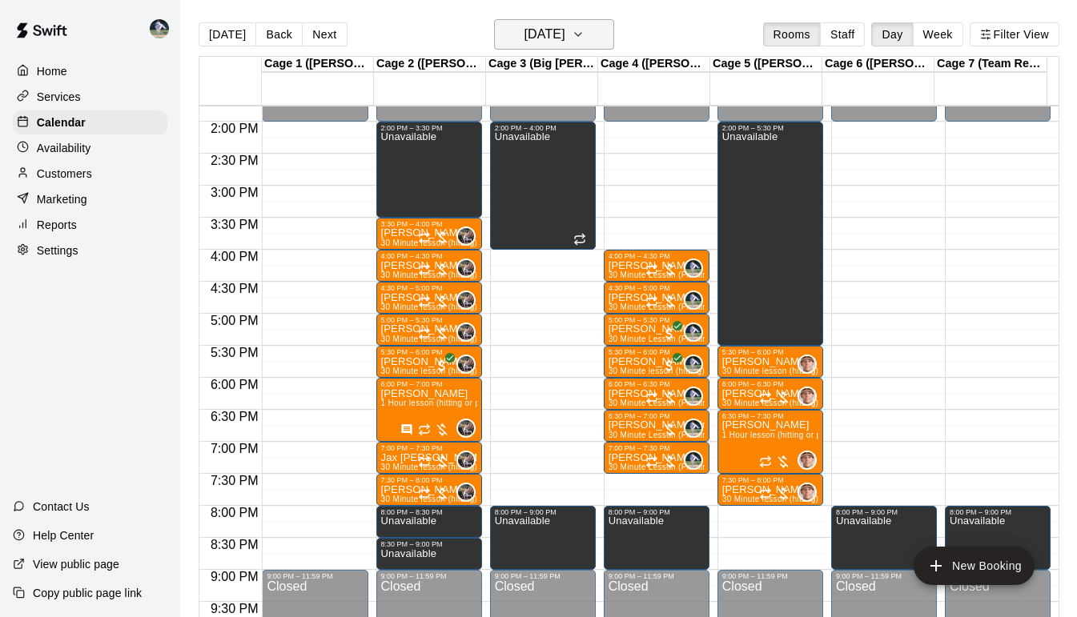
click at [613, 30] on button "[DATE]" at bounding box center [554, 34] width 120 height 30
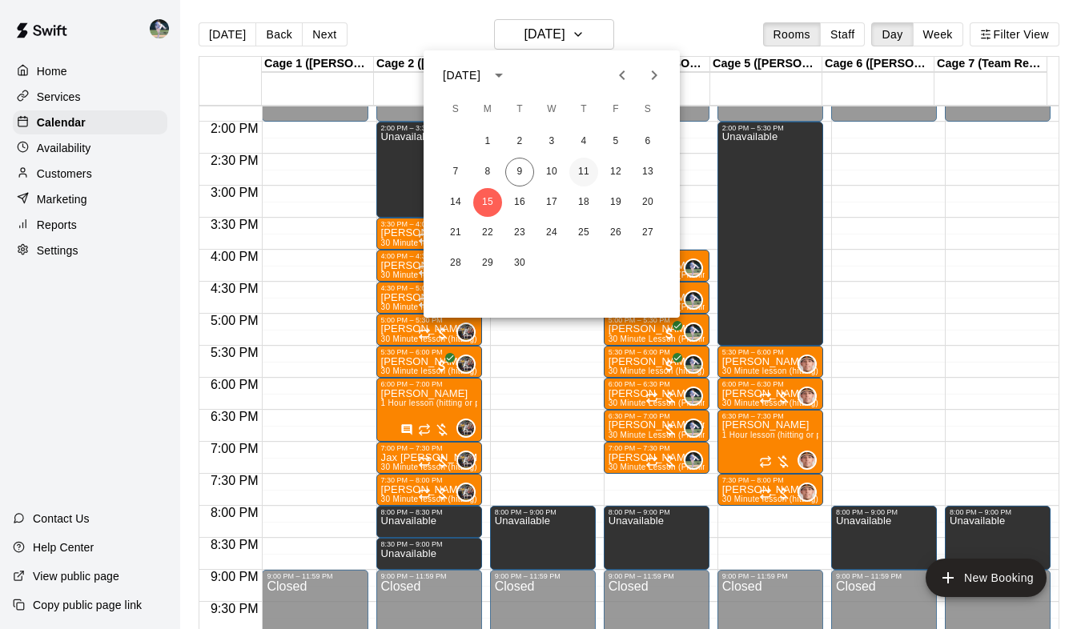
click at [585, 164] on button "11" at bounding box center [583, 172] width 29 height 29
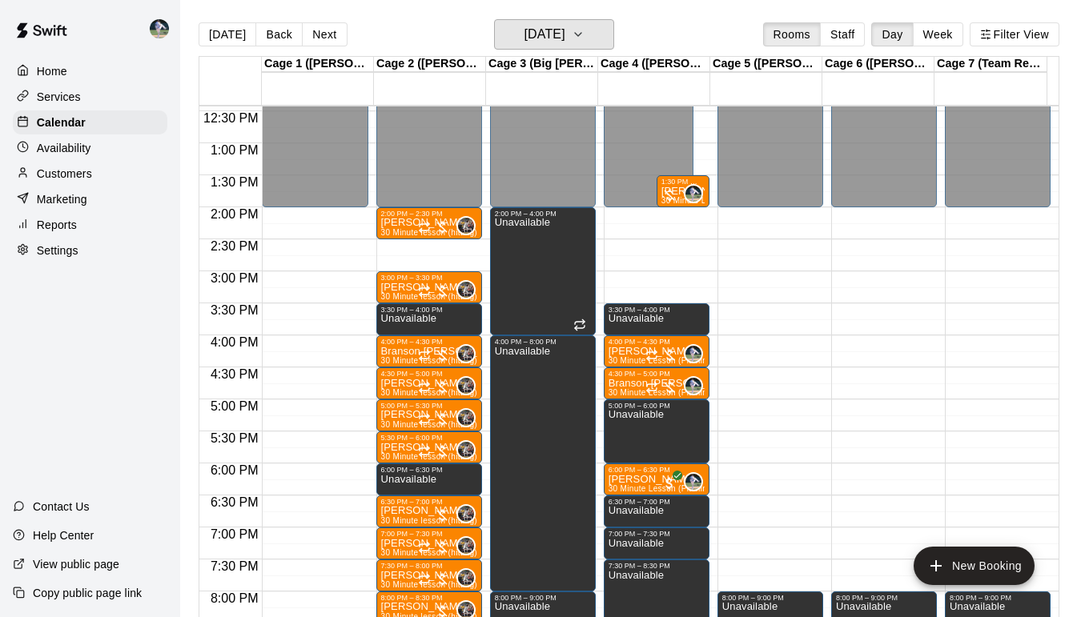
scroll to position [795, 0]
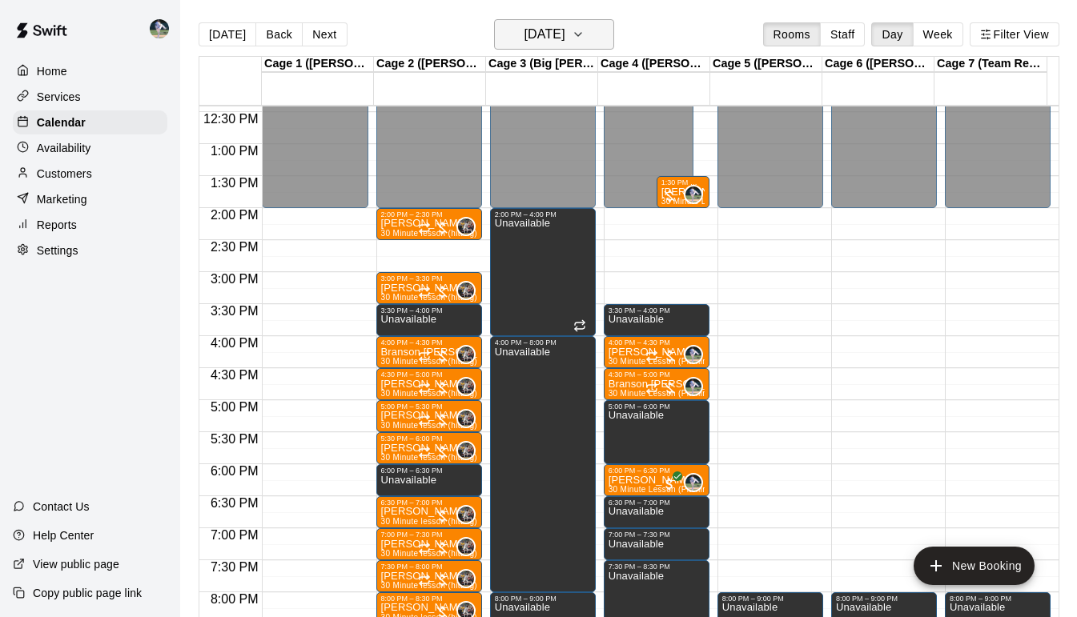
click at [584, 42] on icon "button" at bounding box center [578, 34] width 13 height 19
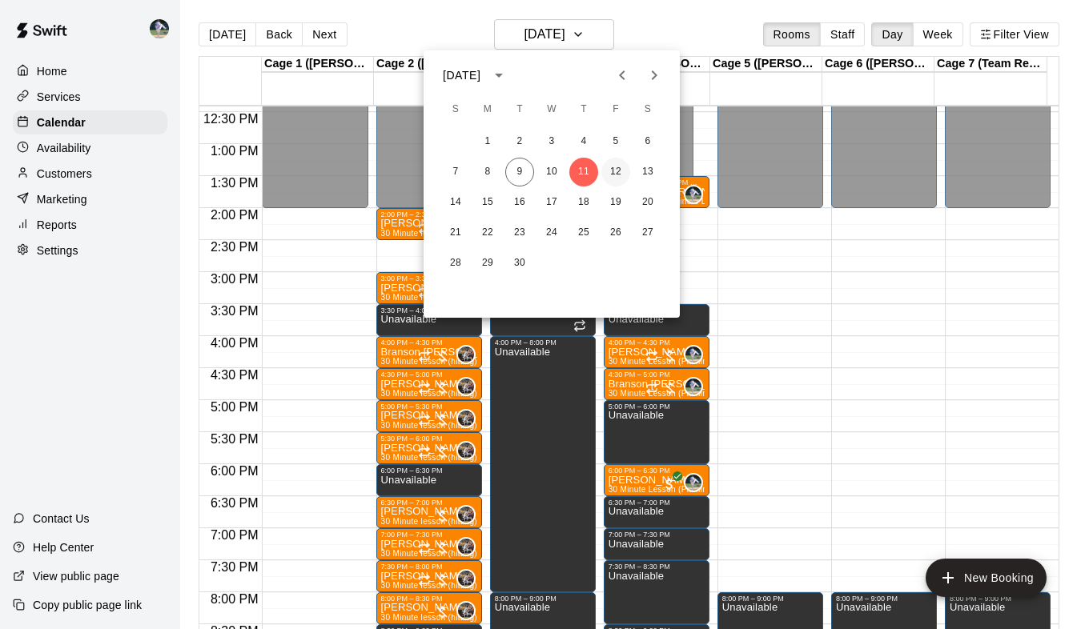
click at [619, 179] on button "12" at bounding box center [615, 172] width 29 height 29
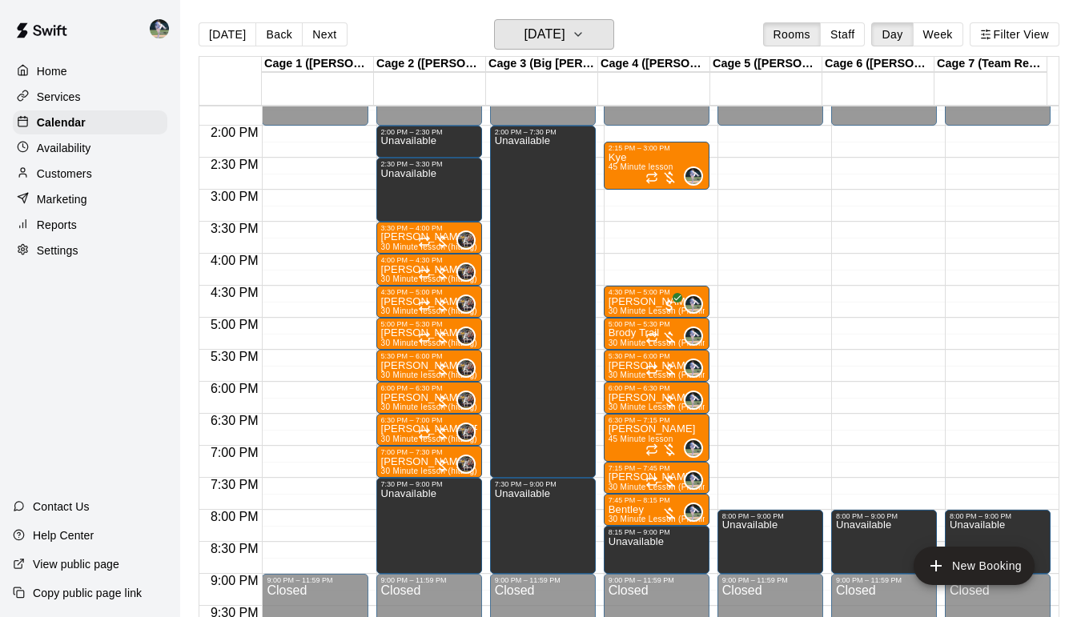
scroll to position [878, 0]
